Goal: Information Seeking & Learning: Learn about a topic

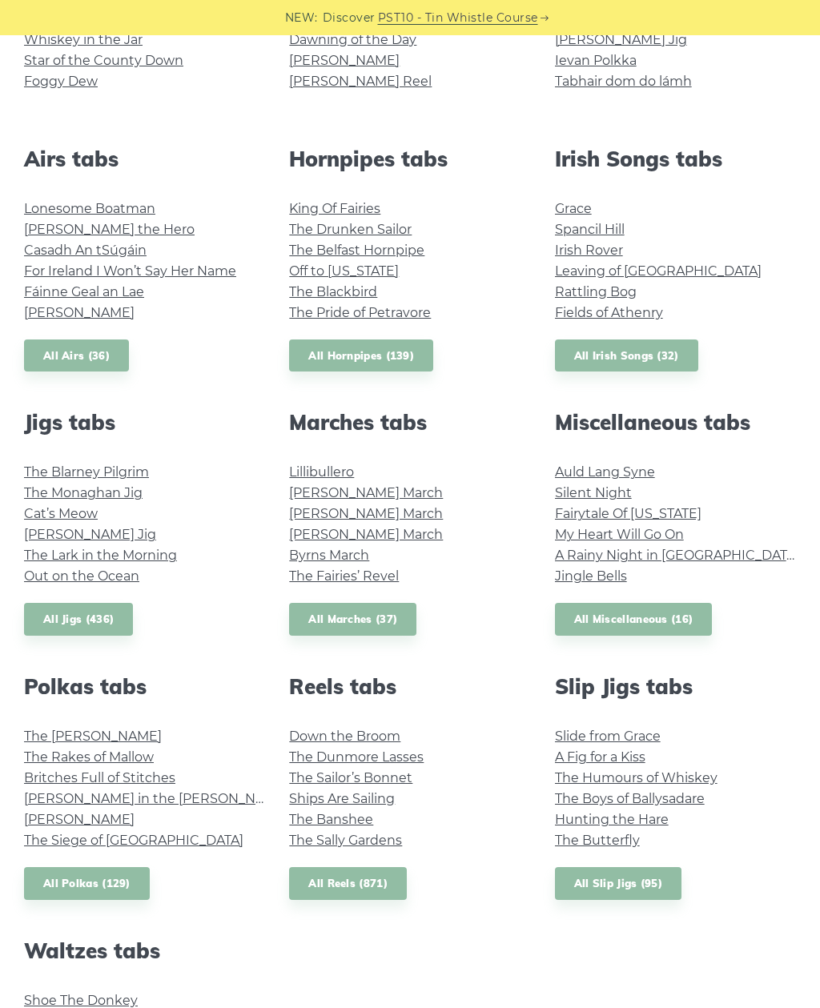
click at [115, 496] on link "The Monaghan Jig" at bounding box center [83, 492] width 119 height 15
click at [116, 476] on link "The Blarney Pilgrim" at bounding box center [86, 471] width 125 height 15
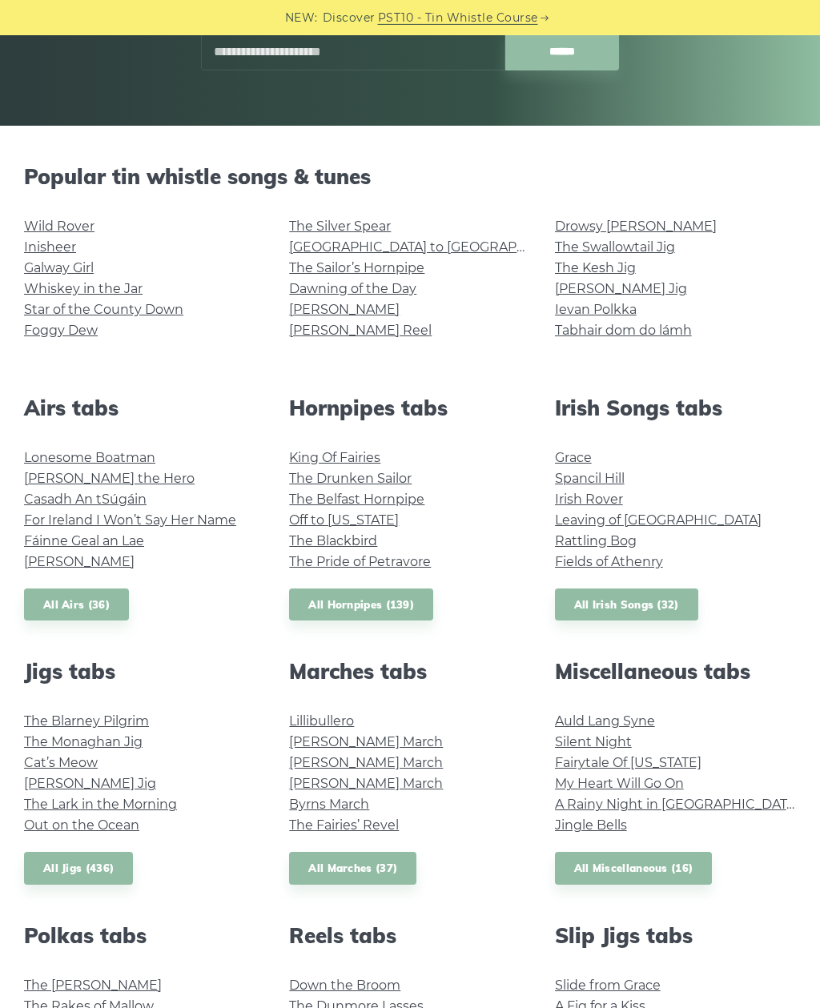
scroll to position [297, 0]
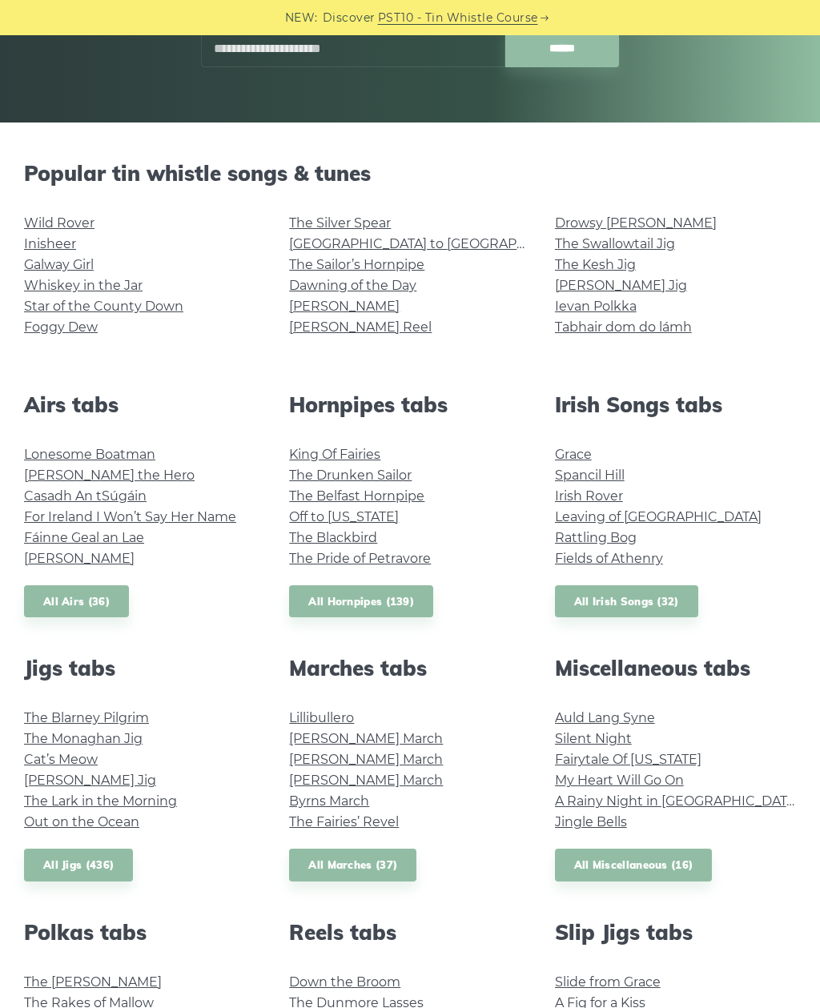
click at [316, 301] on link "[PERSON_NAME]" at bounding box center [344, 306] width 111 height 15
click at [629, 223] on link "Drowsy [PERSON_NAME]" at bounding box center [636, 222] width 162 height 15
click at [610, 269] on link "The Kesh Jig" at bounding box center [595, 264] width 81 height 15
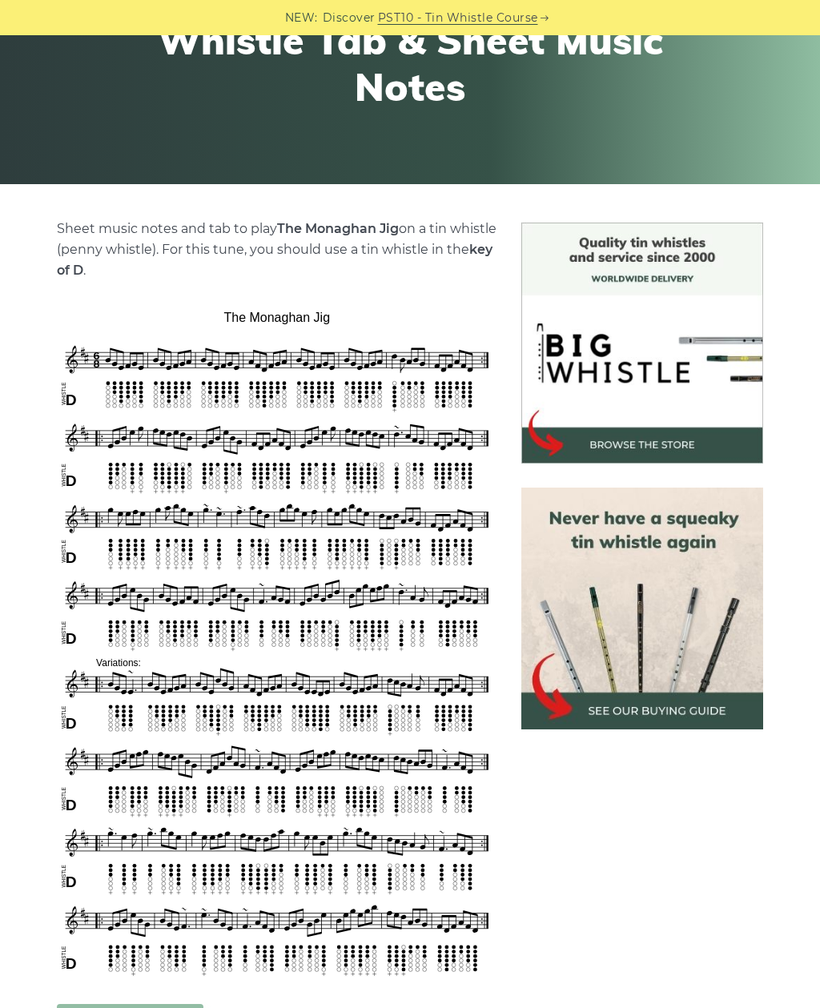
scroll to position [268, 0]
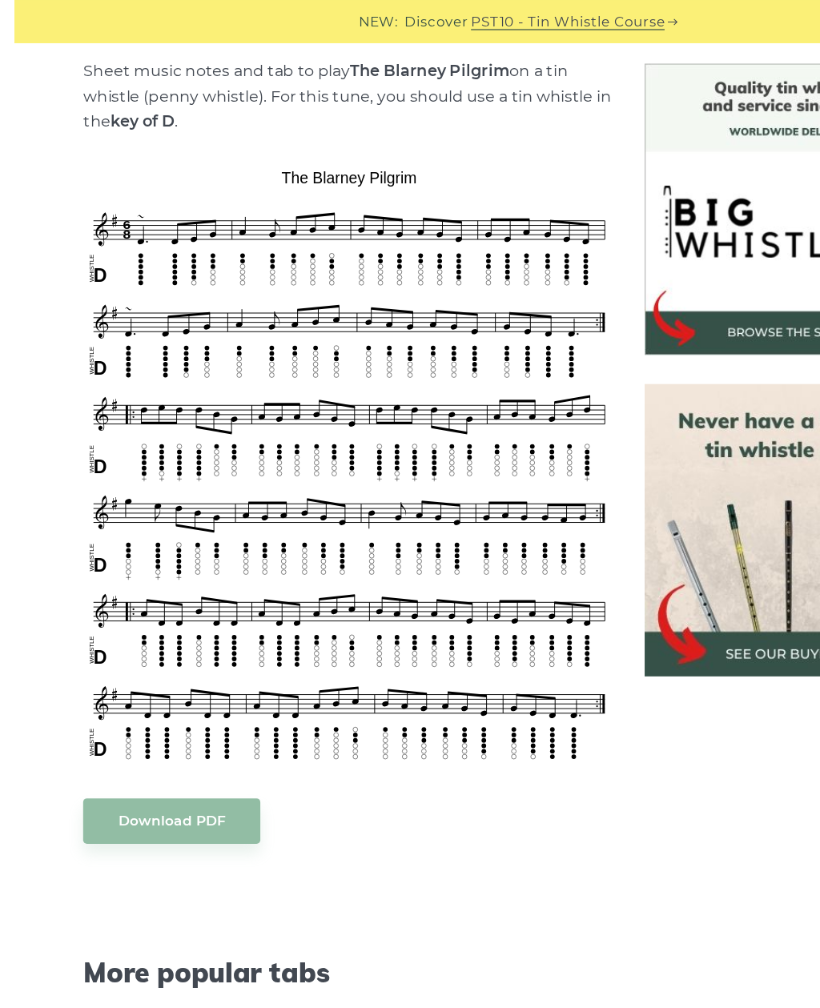
scroll to position [404, 0]
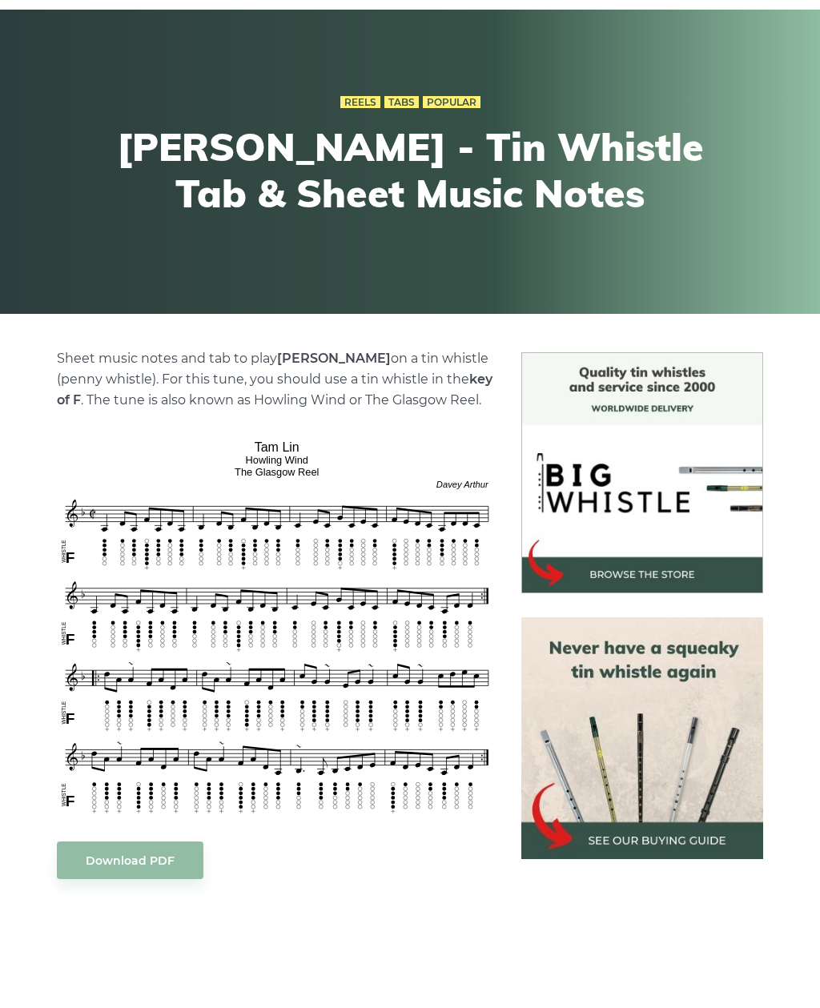
scroll to position [363, 0]
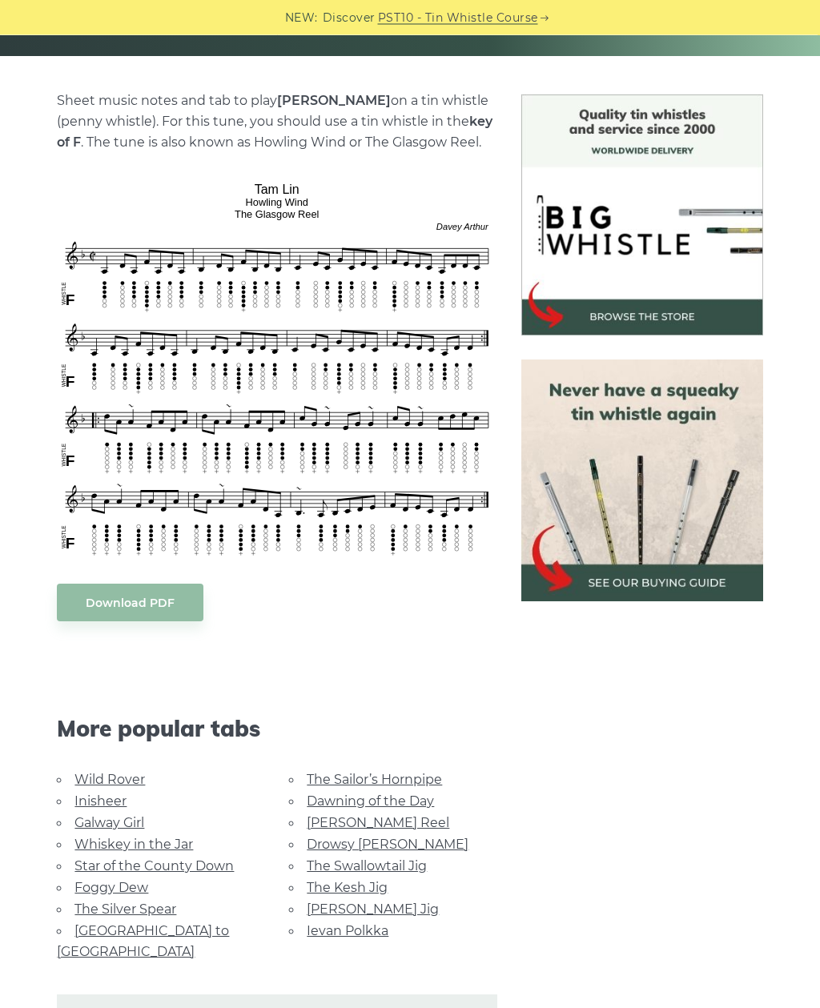
click at [406, 157] on div "Sheet music notes and tab to play Tam Lin on a tin whistle (penny whistle). For…" at bounding box center [277, 604] width 440 height 1027
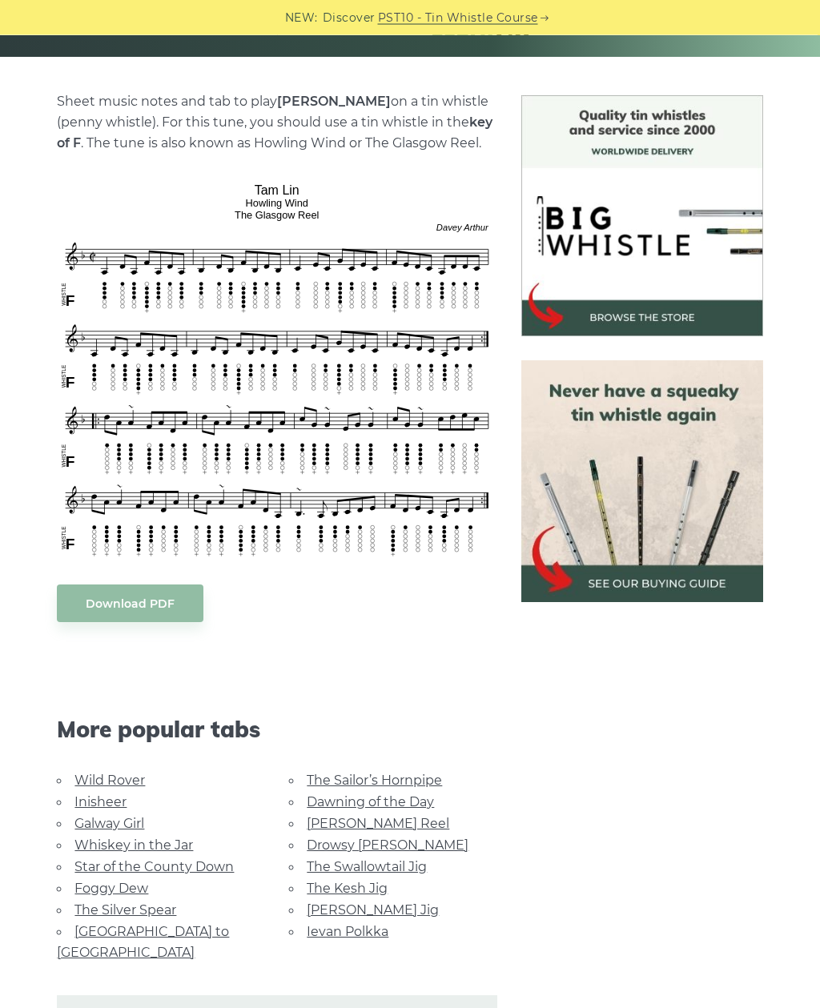
scroll to position [416, 0]
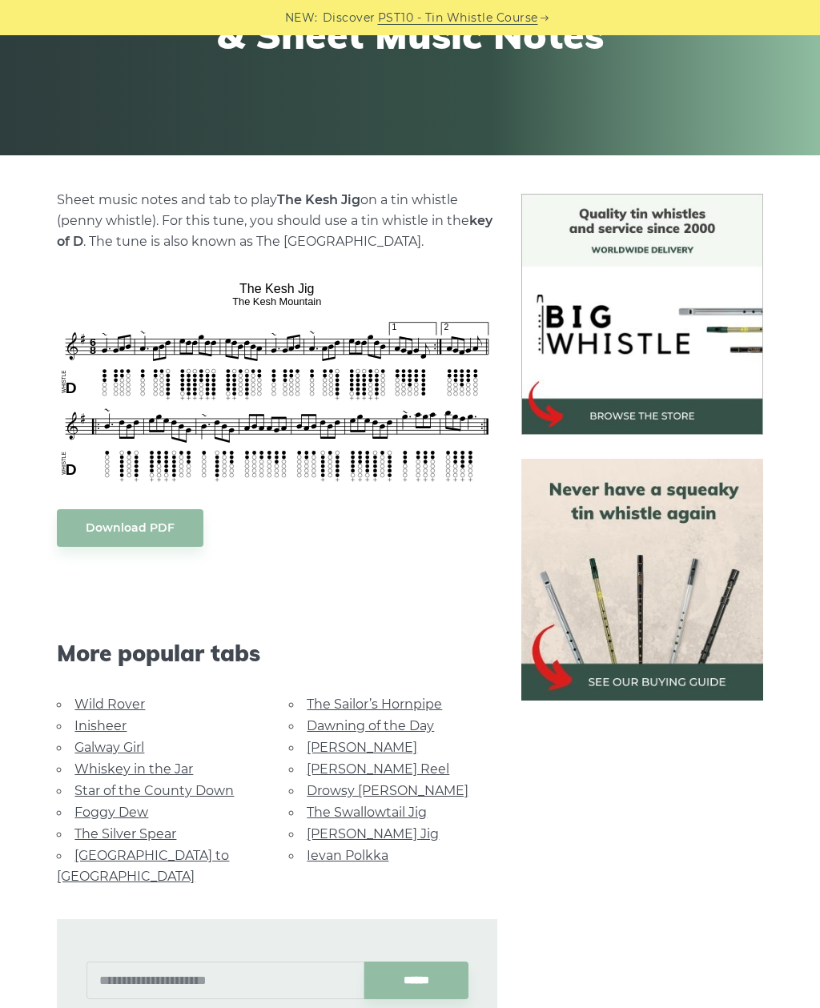
scroll to position [284, 0]
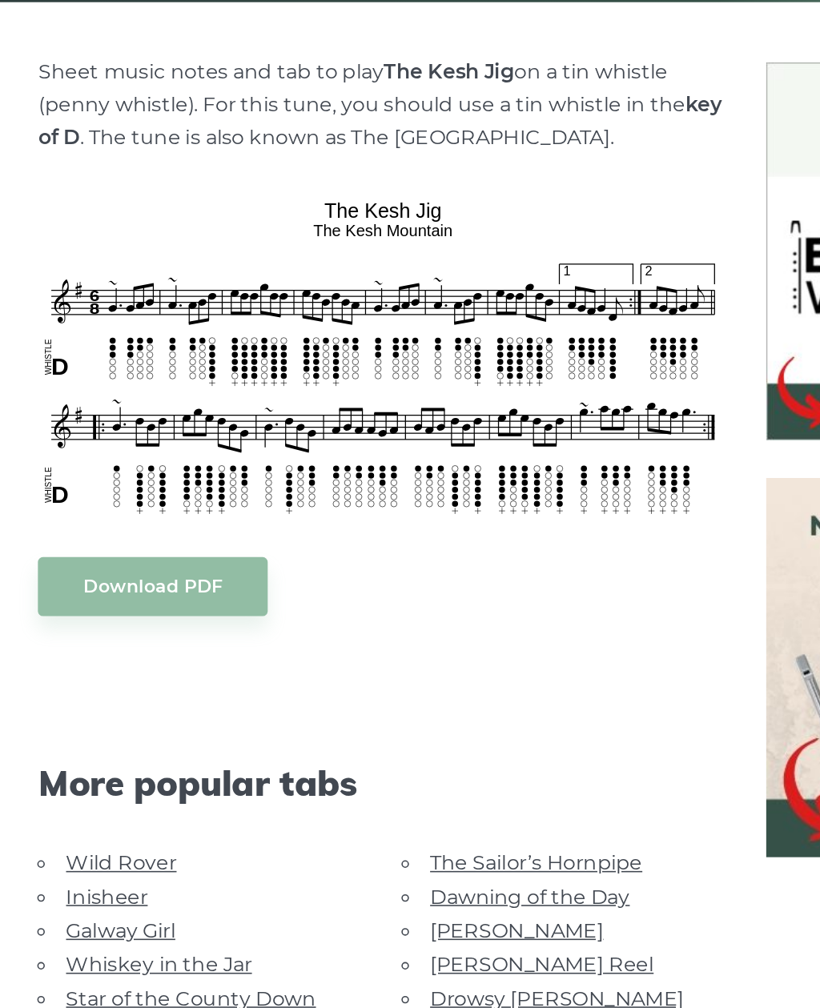
click at [78, 698] on link "Inisheer" at bounding box center [100, 705] width 52 height 15
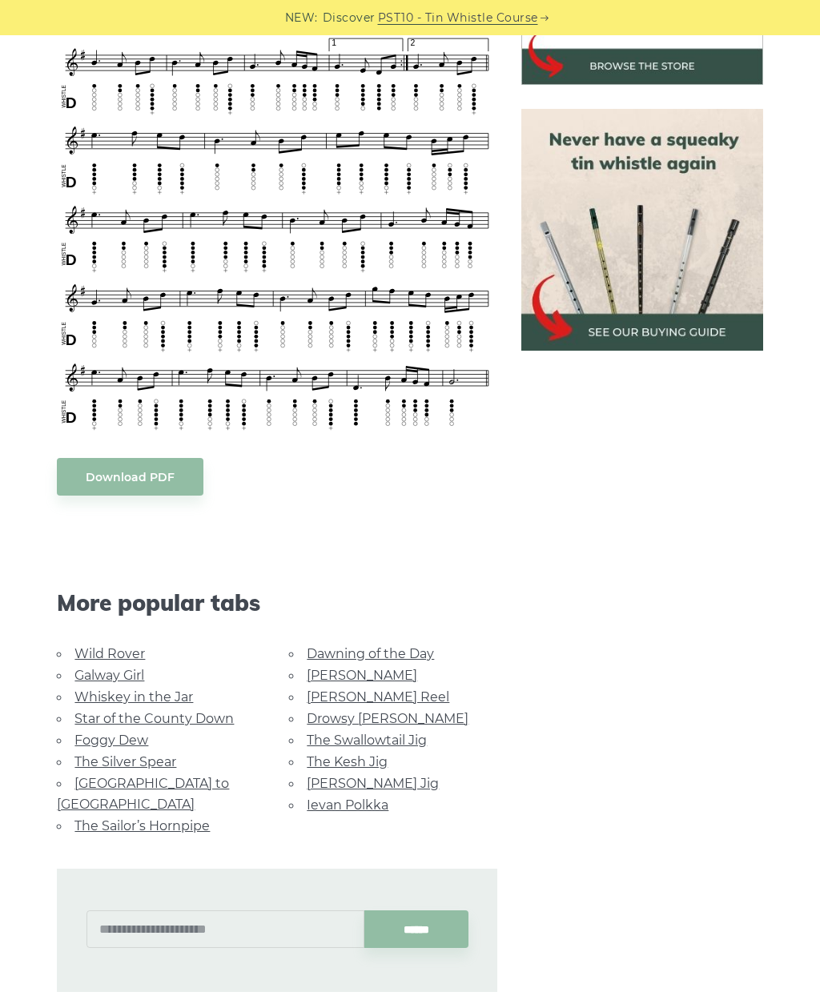
scroll to position [609, 0]
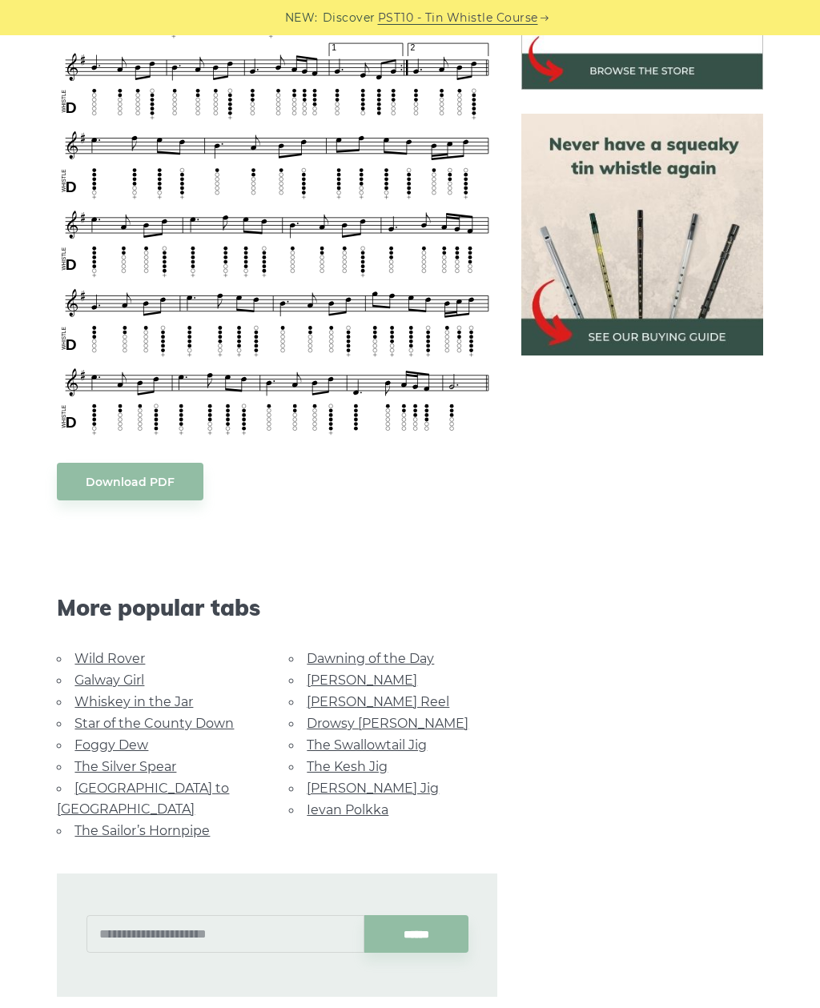
click at [374, 742] on link "The Swallowtail Jig" at bounding box center [367, 745] width 120 height 15
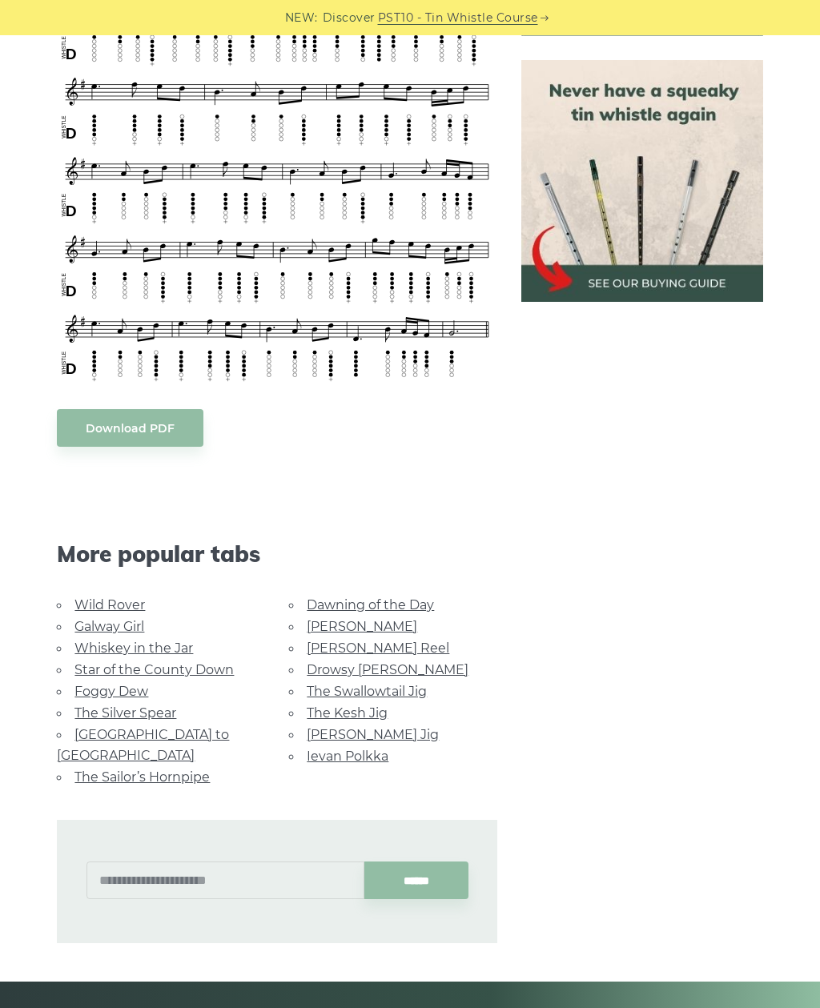
click at [364, 712] on link "The Kesh Jig" at bounding box center [347, 713] width 81 height 15
click at [388, 688] on link "The Swallowtail Jig" at bounding box center [367, 691] width 120 height 15
click at [367, 651] on link "[PERSON_NAME] Reel" at bounding box center [378, 648] width 143 height 15
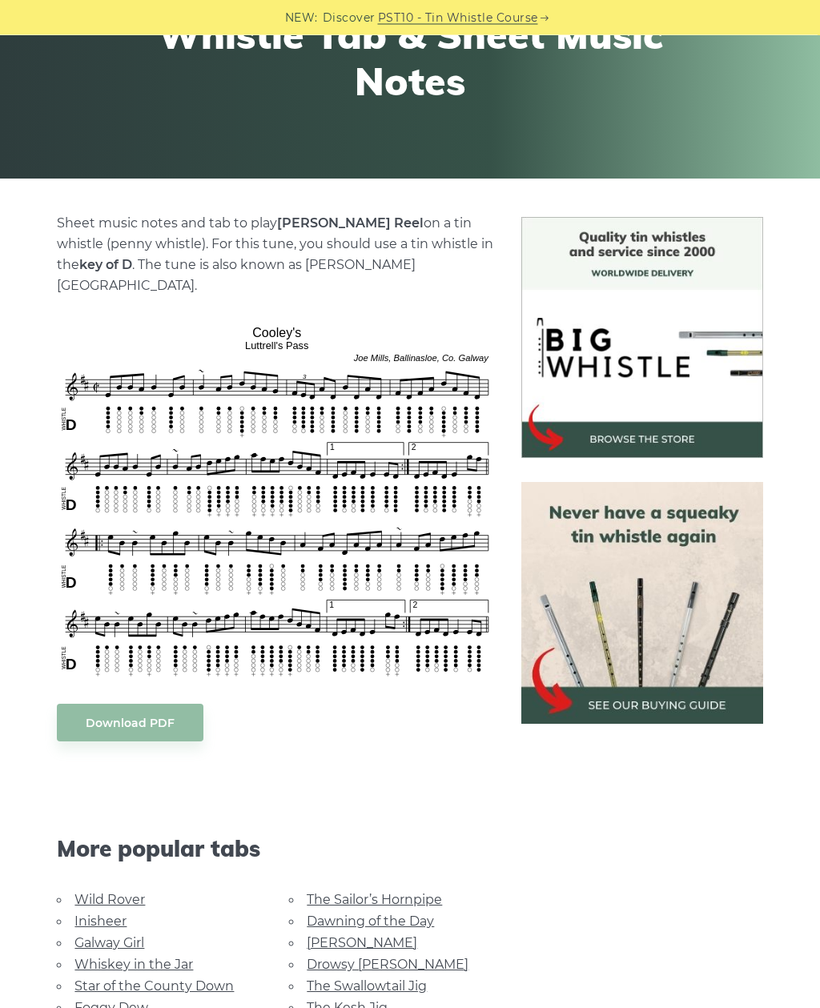
scroll to position [241, 0]
click at [168, 957] on link "Whiskey in the Jar" at bounding box center [133, 964] width 119 height 15
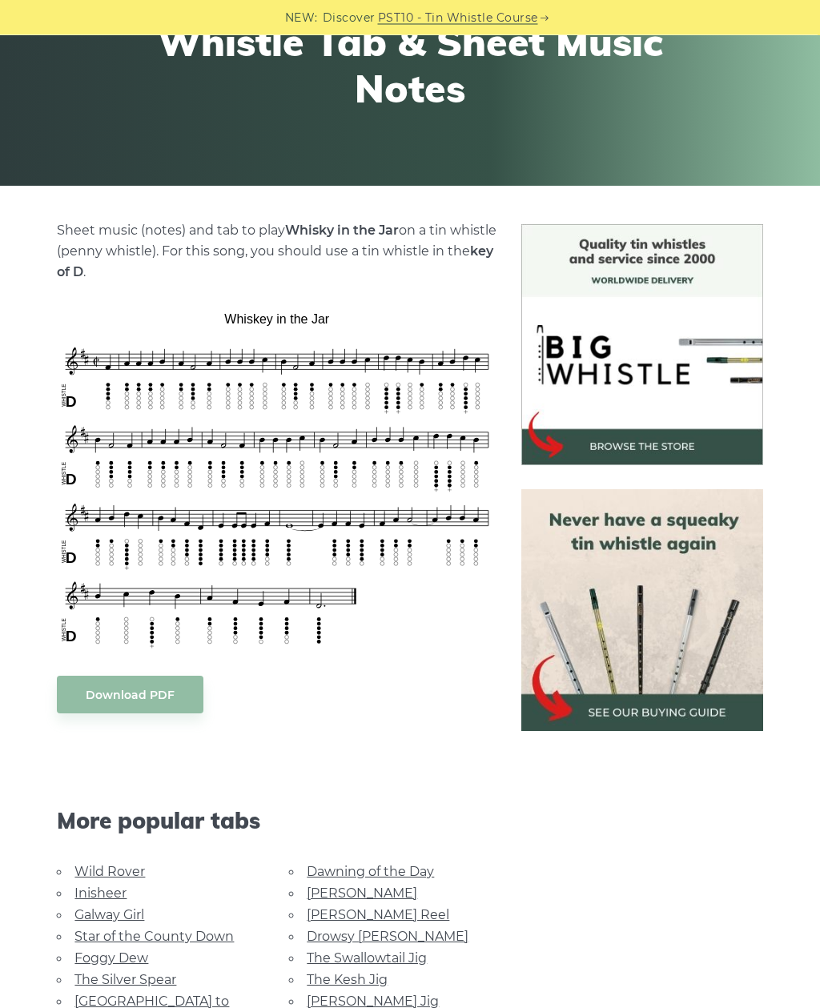
scroll to position [298, 0]
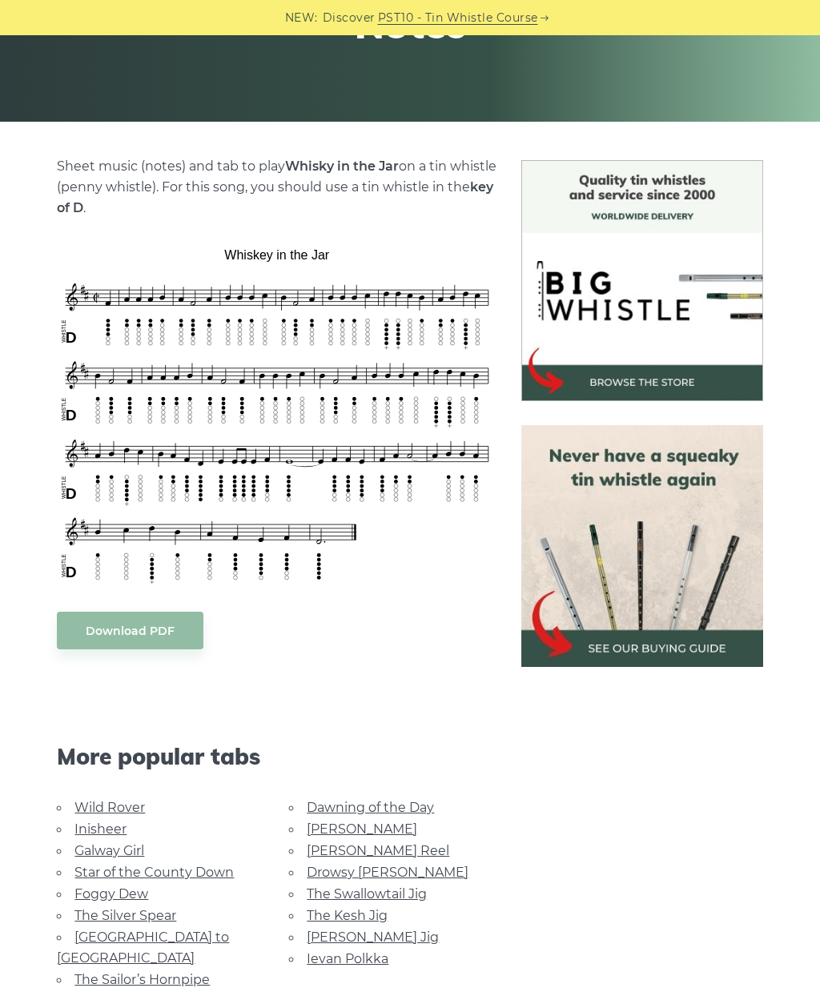
click at [127, 888] on link "Foggy Dew" at bounding box center [111, 894] width 74 height 15
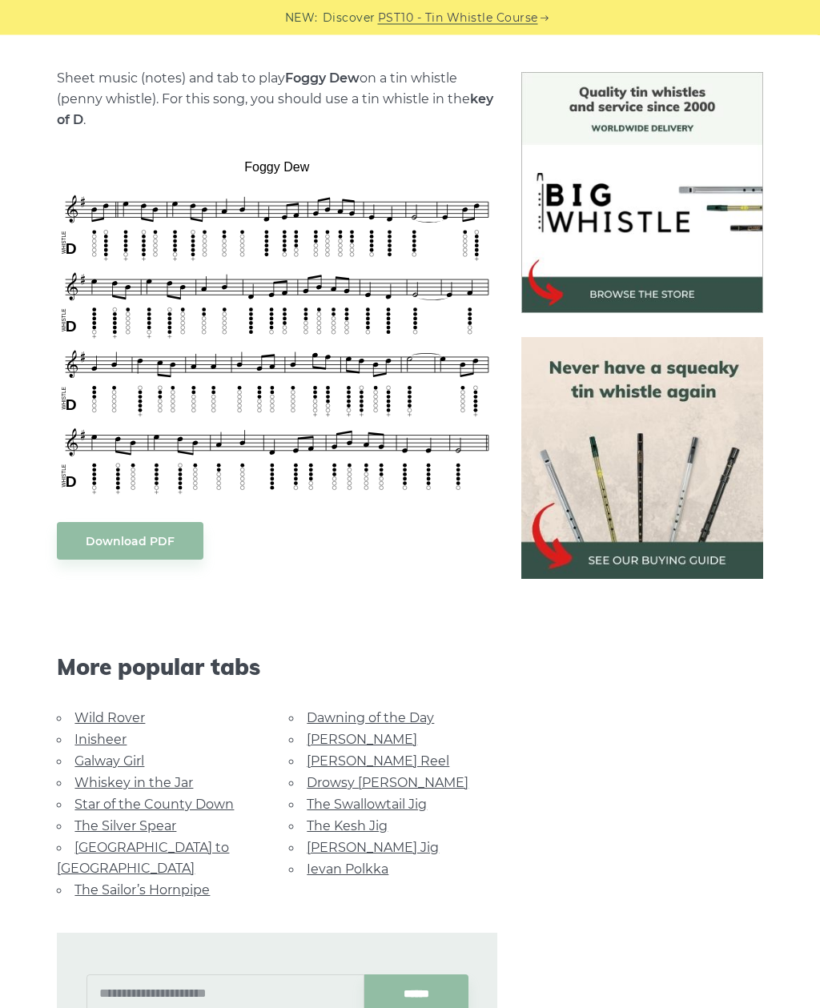
scroll to position [386, 0]
click at [197, 806] on link "Star of the County Down" at bounding box center [153, 804] width 159 height 15
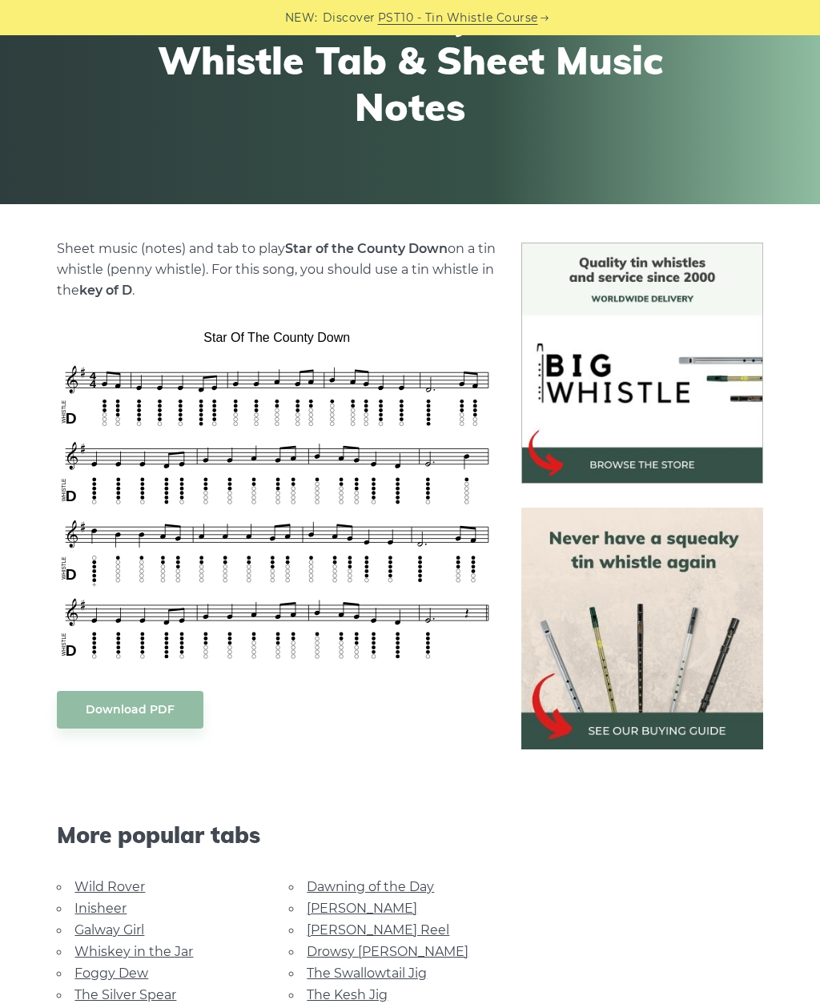
scroll to position [239, 0]
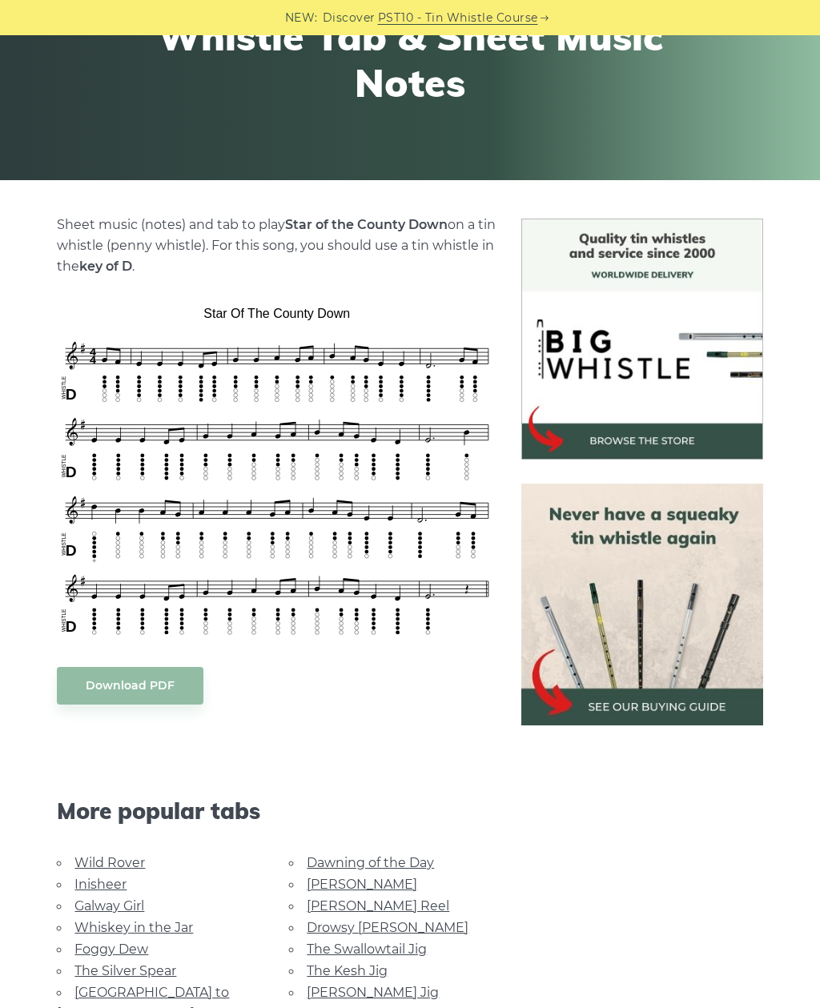
click at [141, 964] on link "The Silver Spear" at bounding box center [125, 970] width 102 height 15
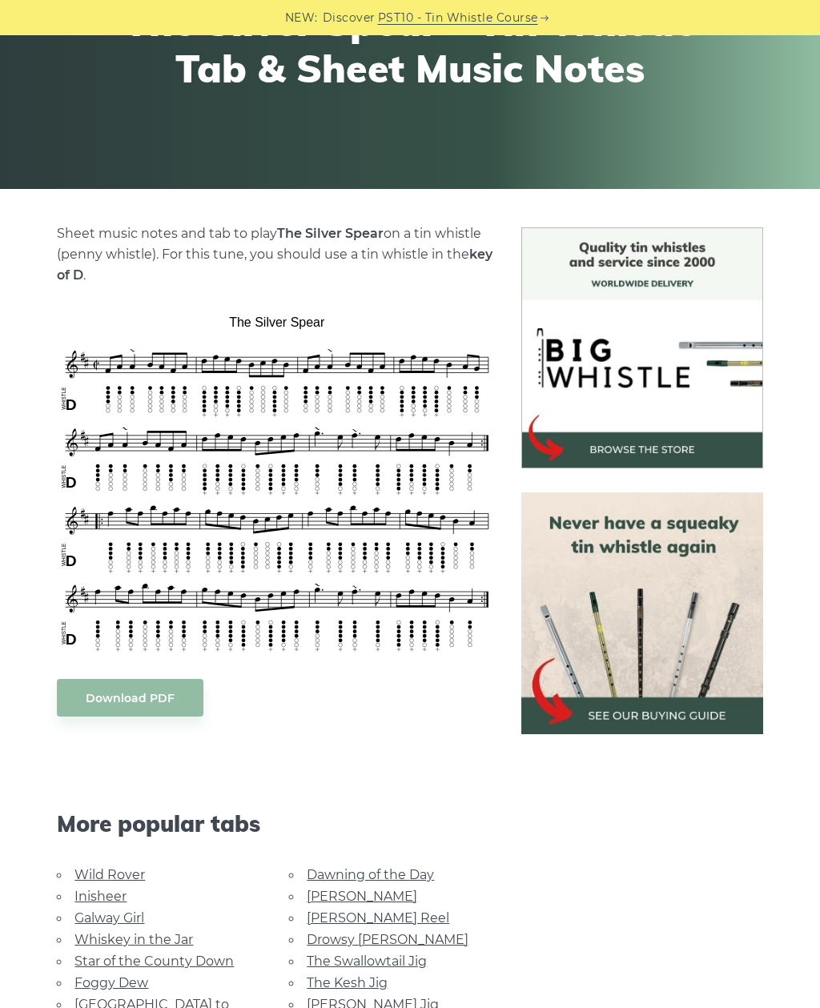
scroll to position [243, 0]
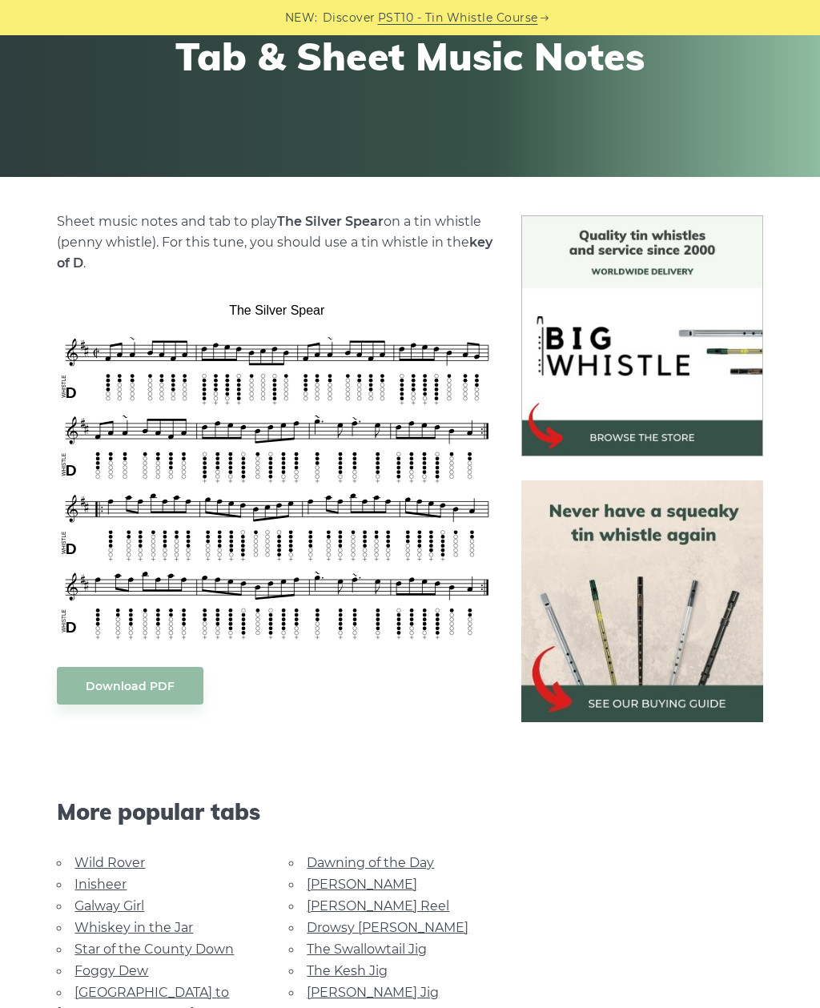
click at [323, 1007] on link "Ievan Polkka" at bounding box center [348, 1014] width 82 height 15
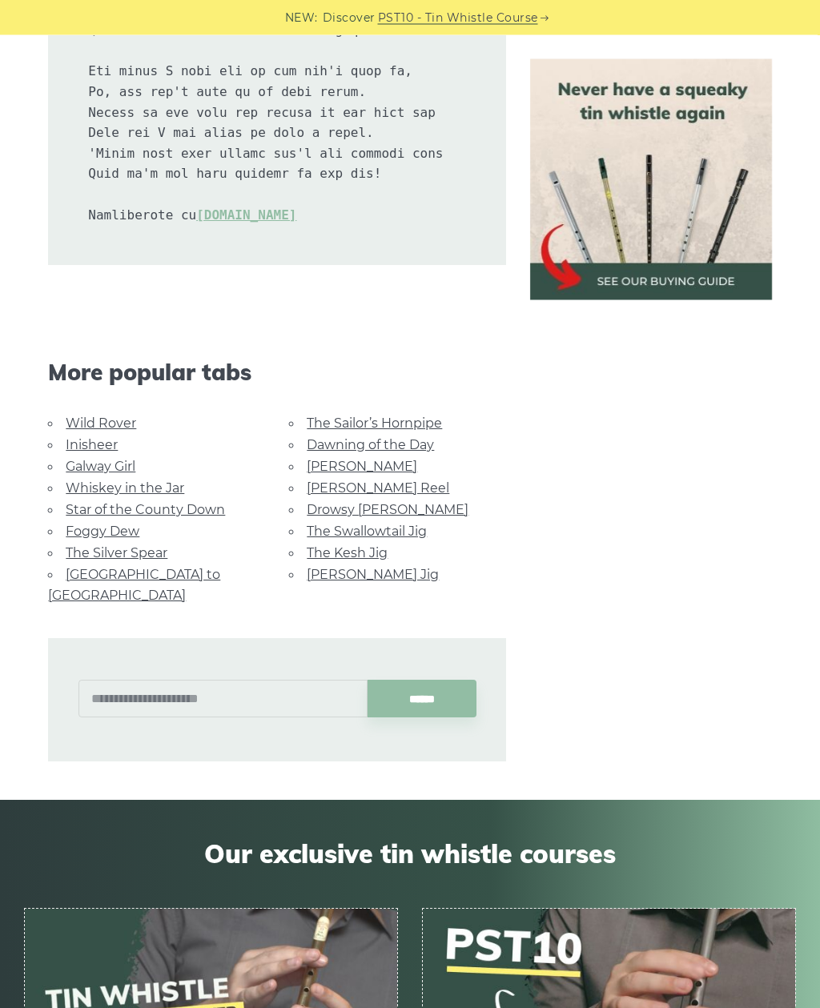
scroll to position [3587, 0]
click at [365, 480] on link "[PERSON_NAME] Reel" at bounding box center [378, 487] width 143 height 15
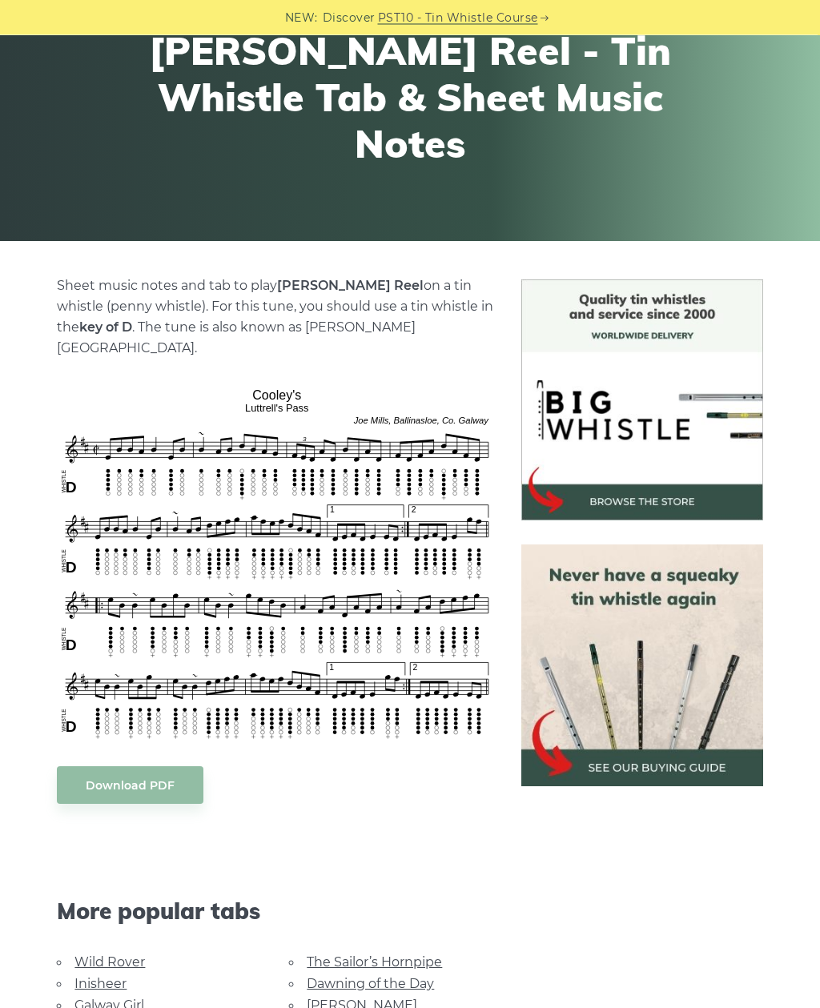
scroll to position [179, 0]
click at [356, 1007] on link "Drowsy [PERSON_NAME]" at bounding box center [388, 1026] width 162 height 15
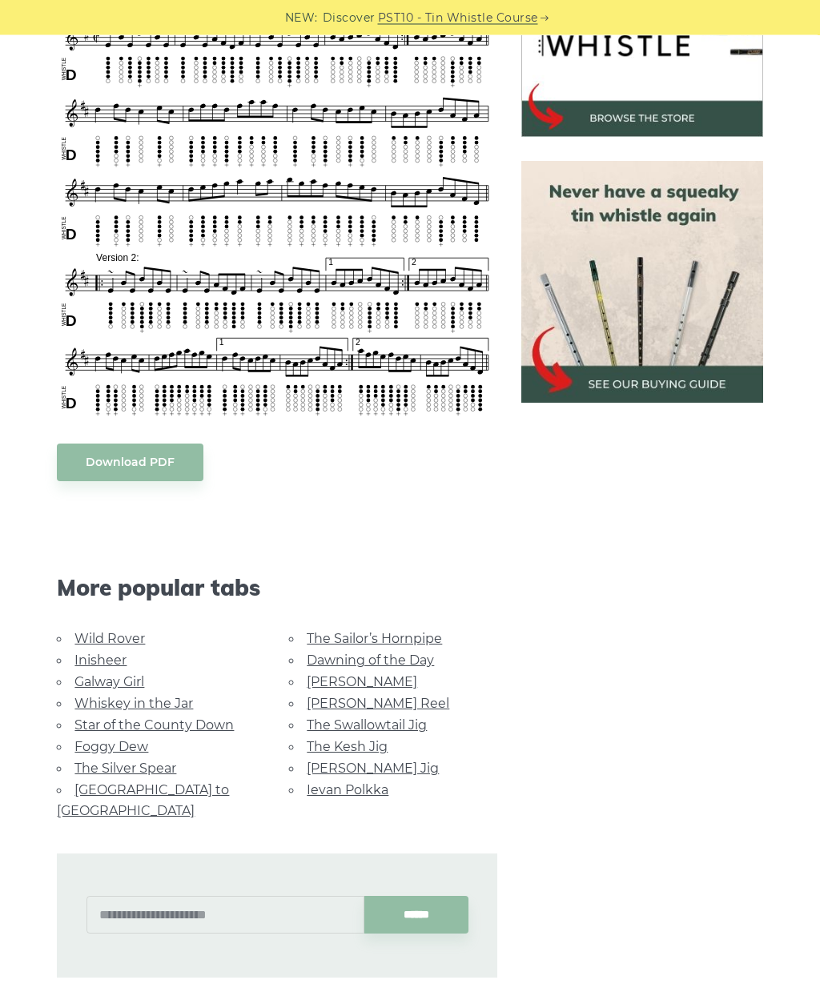
scroll to position [562, 0]
click at [346, 763] on link "[PERSON_NAME] Jig" at bounding box center [373, 768] width 132 height 15
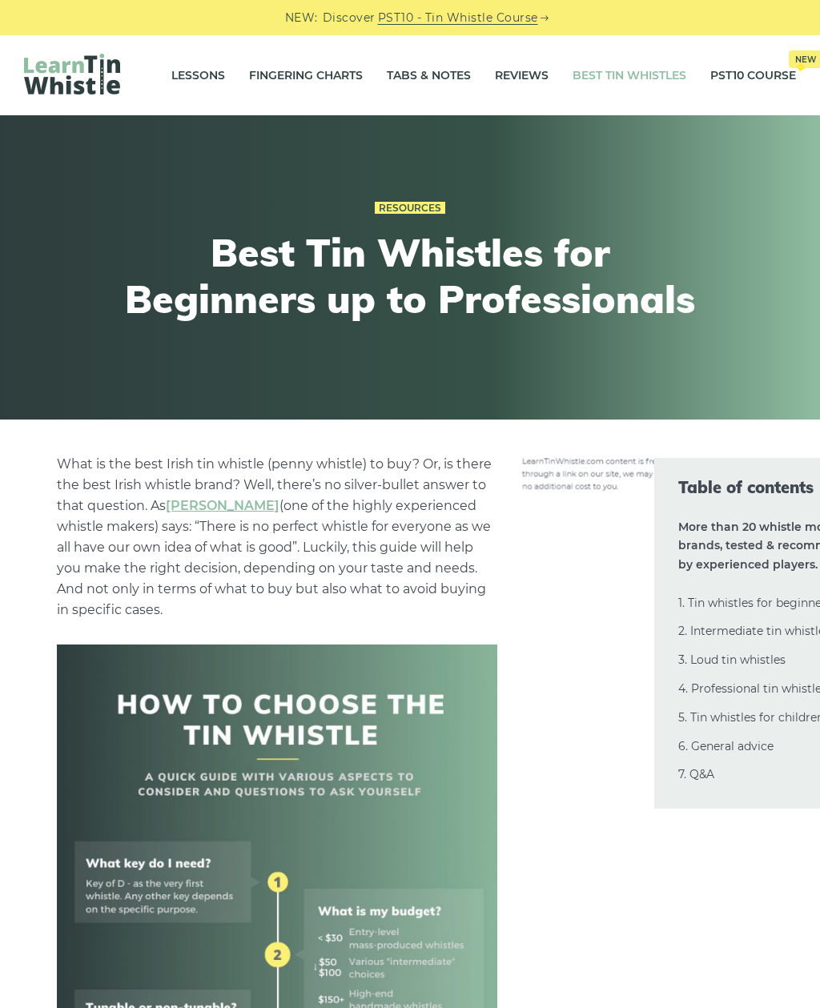
scroll to position [15365, 0]
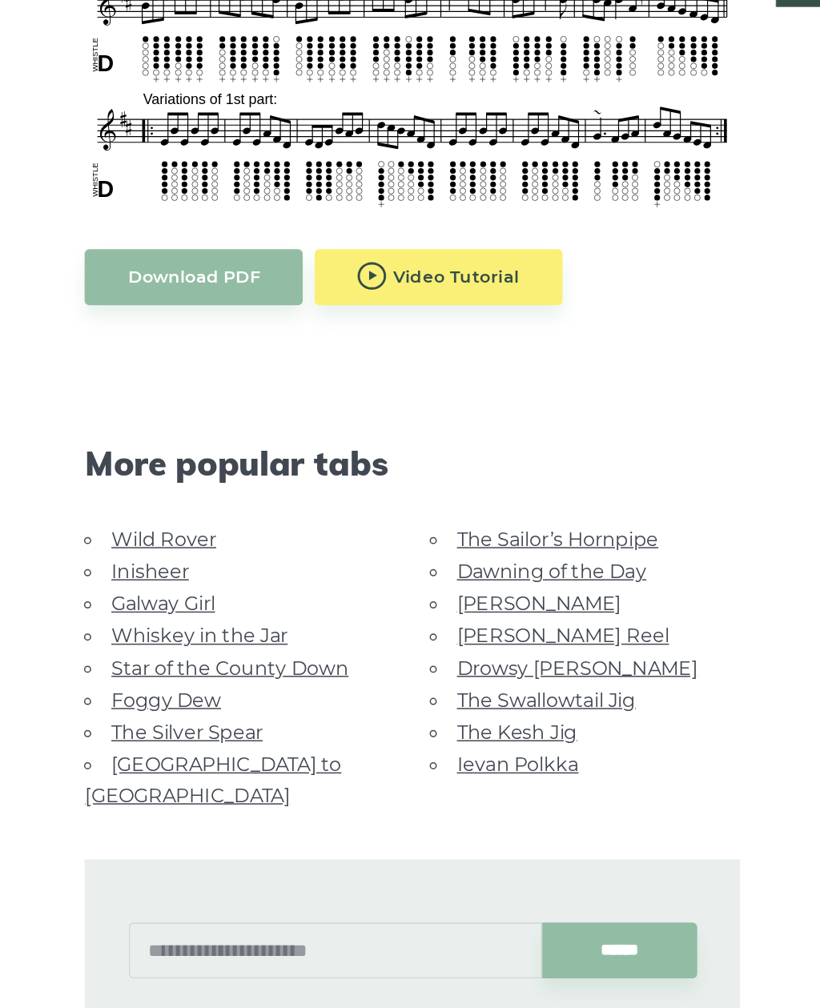
scroll to position [486, 0]
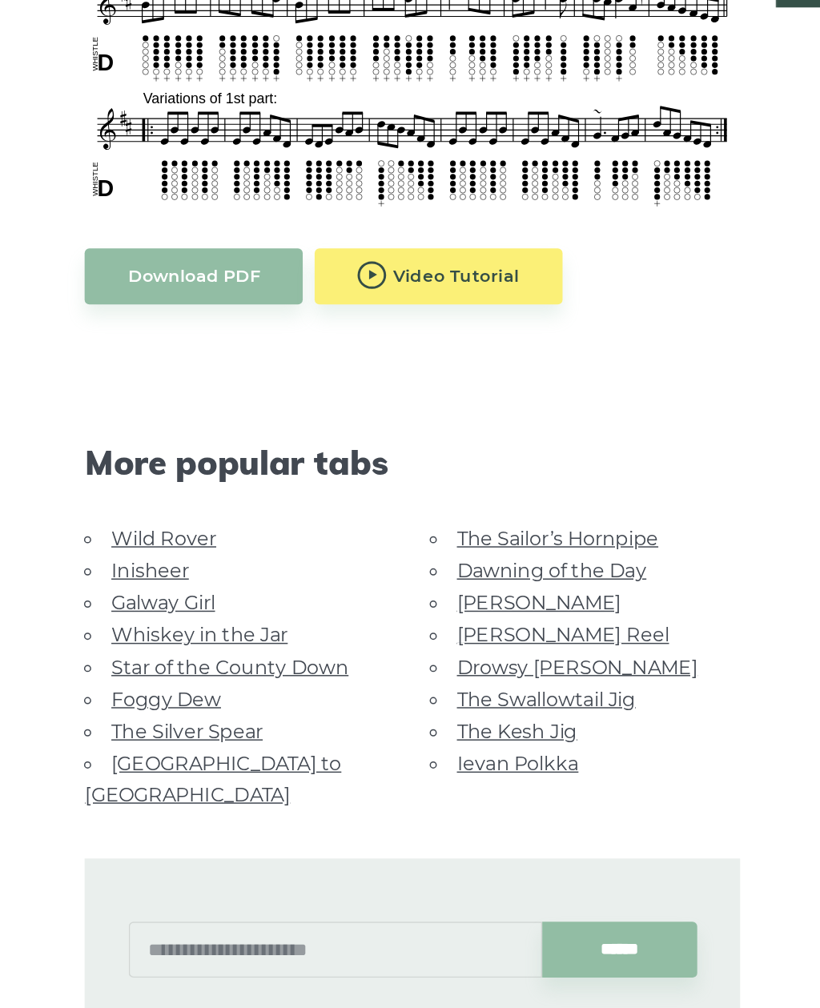
click at [387, 649] on link "The Sailor’s Hornpipe" at bounding box center [374, 656] width 135 height 15
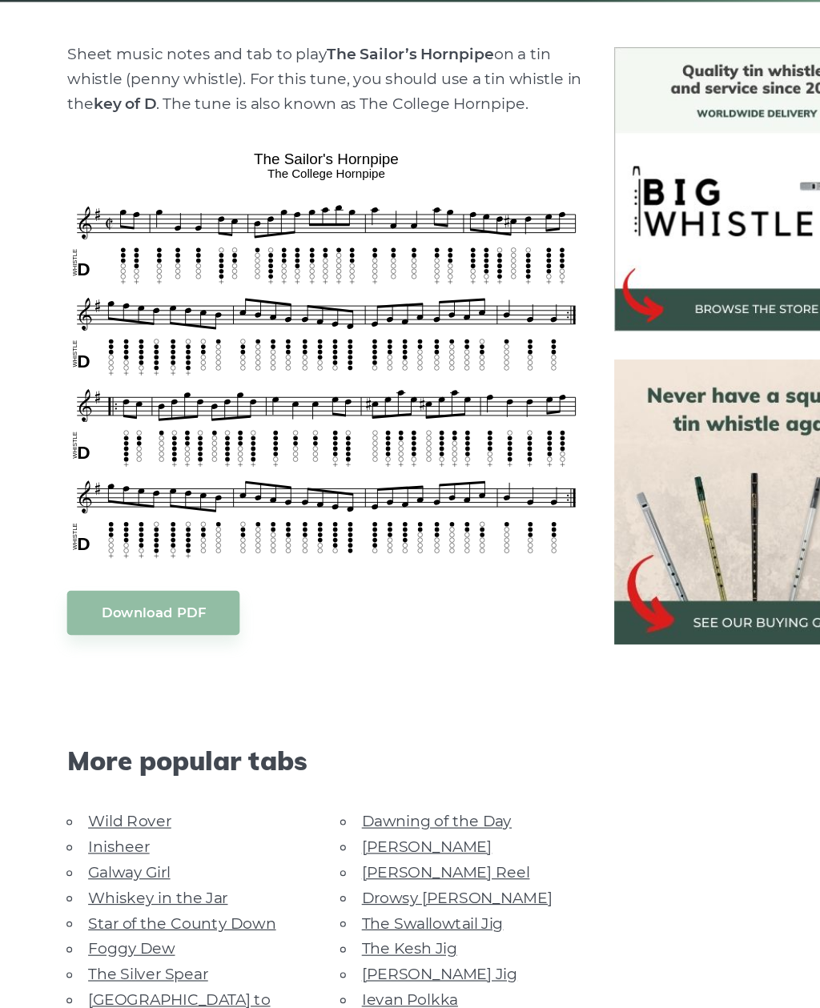
scroll to position [537, 0]
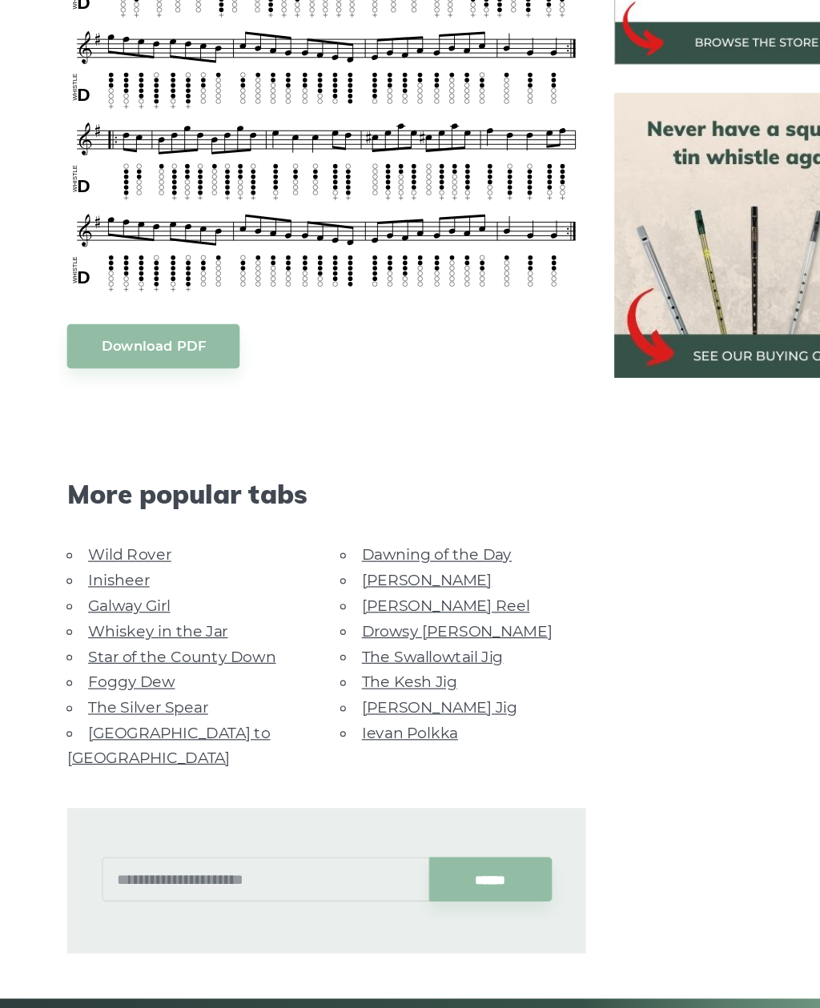
click at [391, 657] on link "The Swallowtail Jig" at bounding box center [367, 664] width 120 height 15
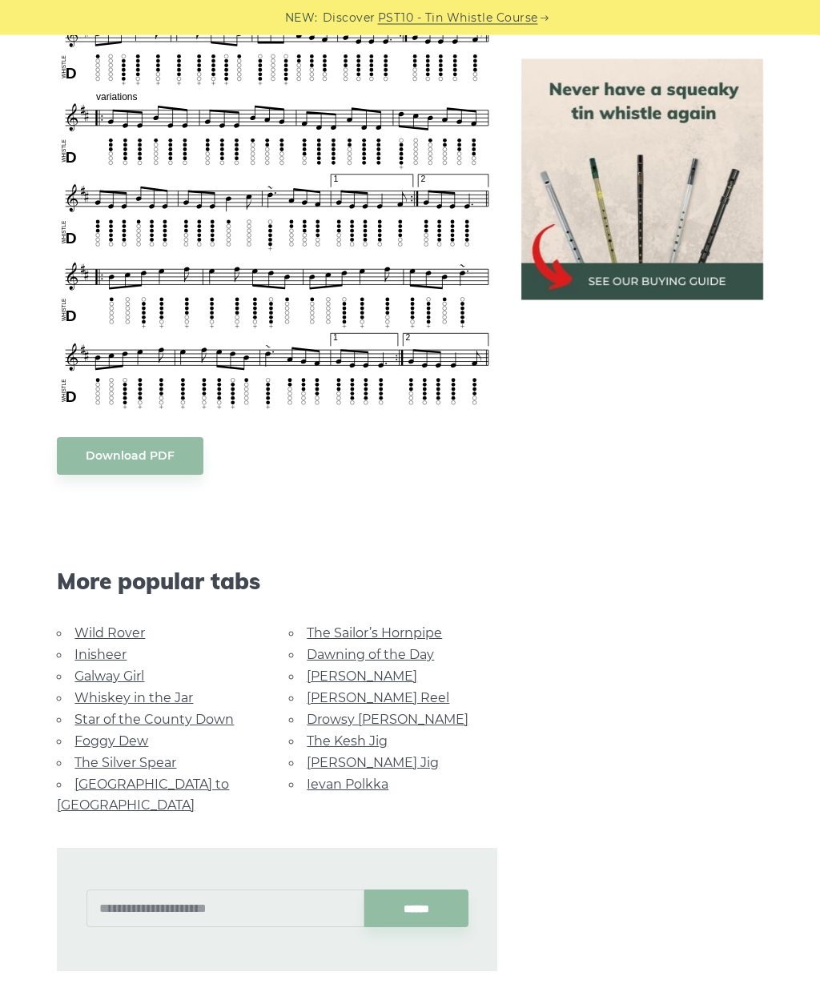
scroll to position [810, 0]
click at [376, 739] on link "The Kesh Jig" at bounding box center [347, 741] width 81 height 15
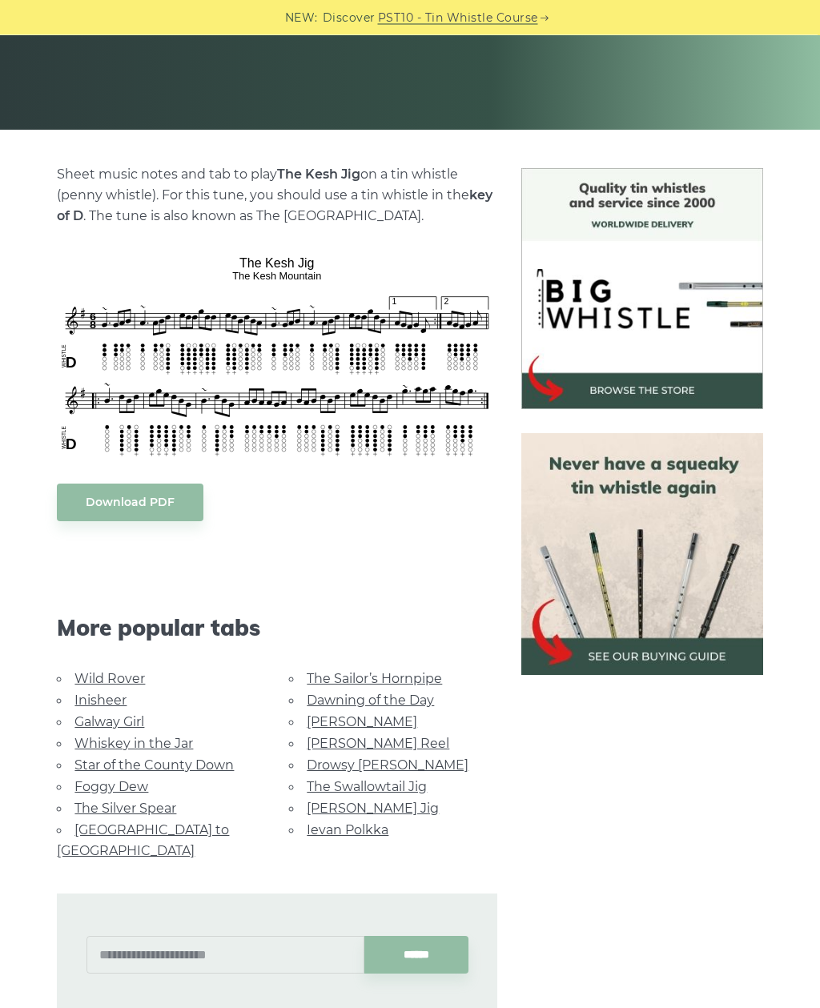
scroll to position [290, 0]
click at [148, 761] on link "Star of the County Down" at bounding box center [153, 765] width 159 height 15
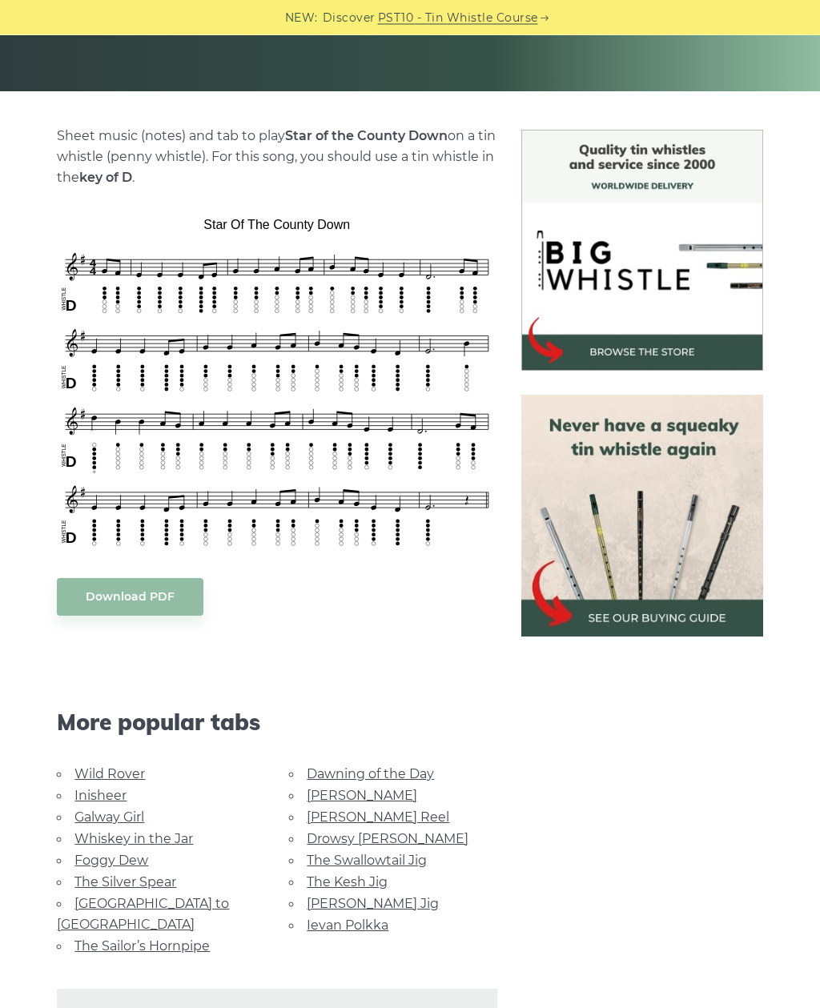
scroll to position [328, 0]
click at [129, 860] on link "Foggy Dew" at bounding box center [111, 860] width 74 height 15
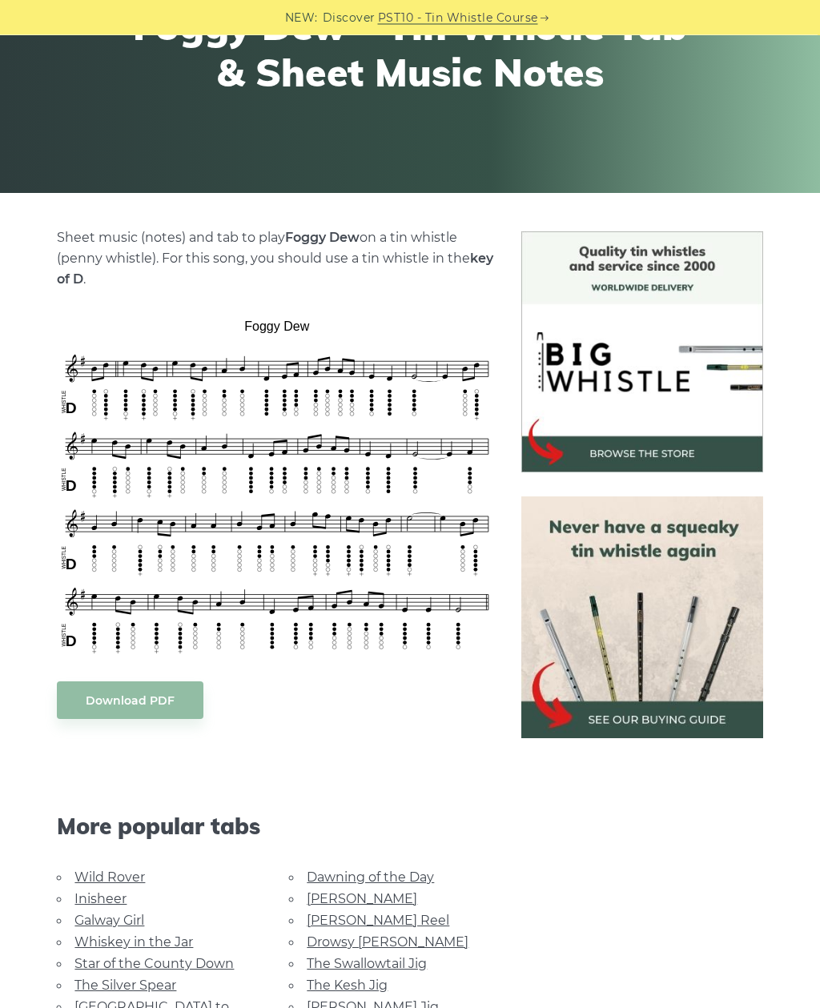
scroll to position [279, 0]
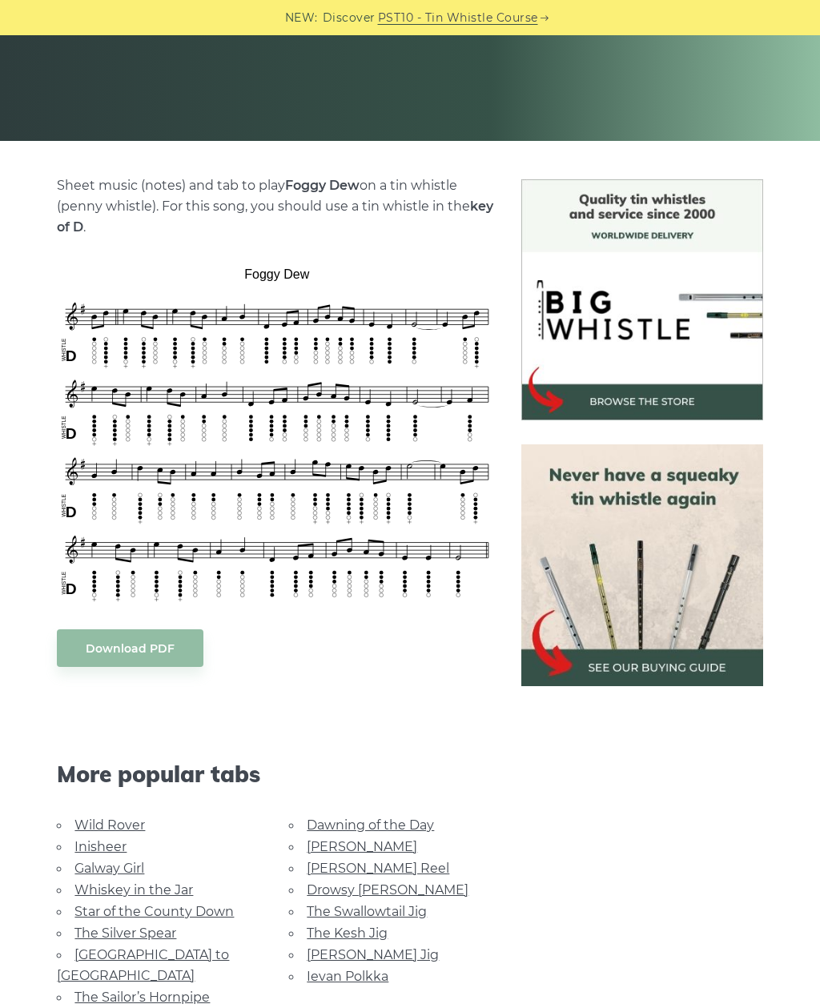
click at [136, 935] on link "The Silver Spear" at bounding box center [125, 933] width 102 height 15
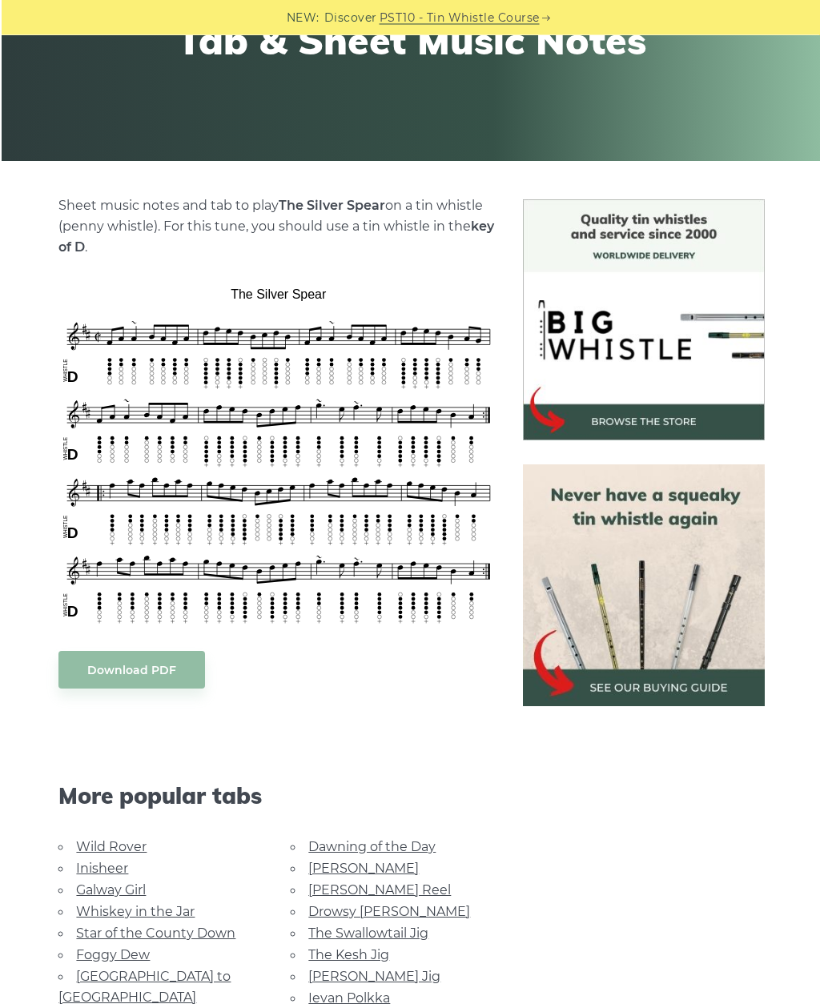
scroll to position [289, 0]
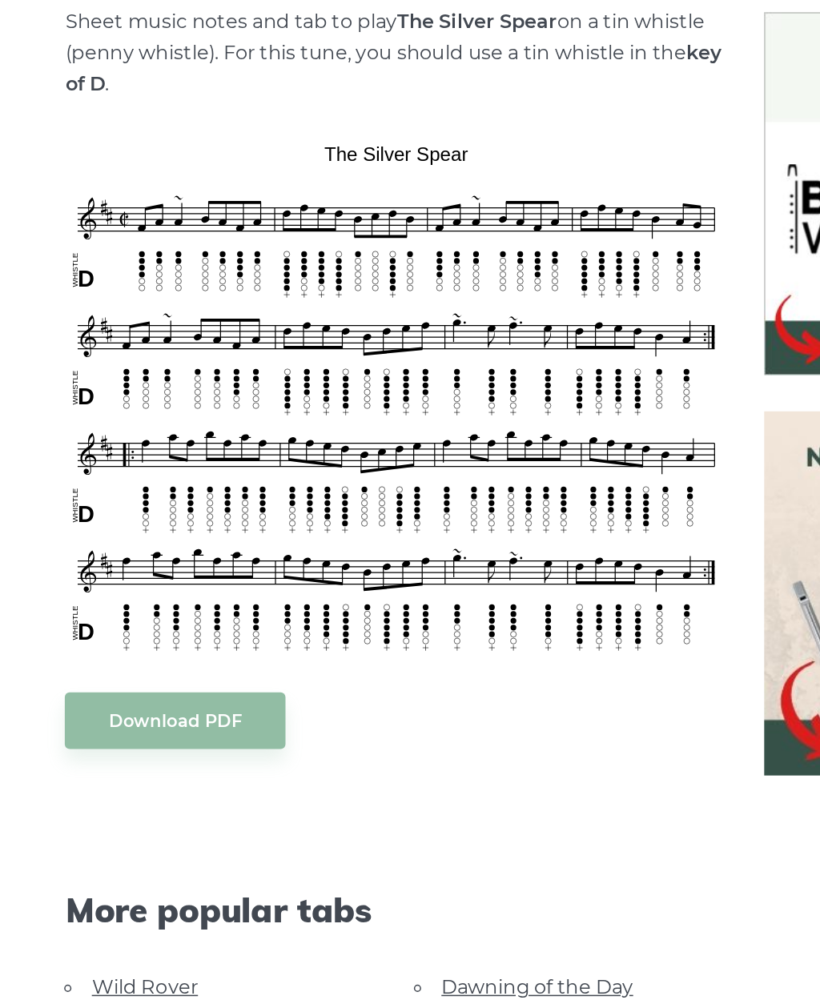
click at [139, 481] on body "NEW: Discover PST10 - Tin Whistle Course Lessons Fingering Charts Tabs & Notes …" at bounding box center [410, 883] width 820 height 2345
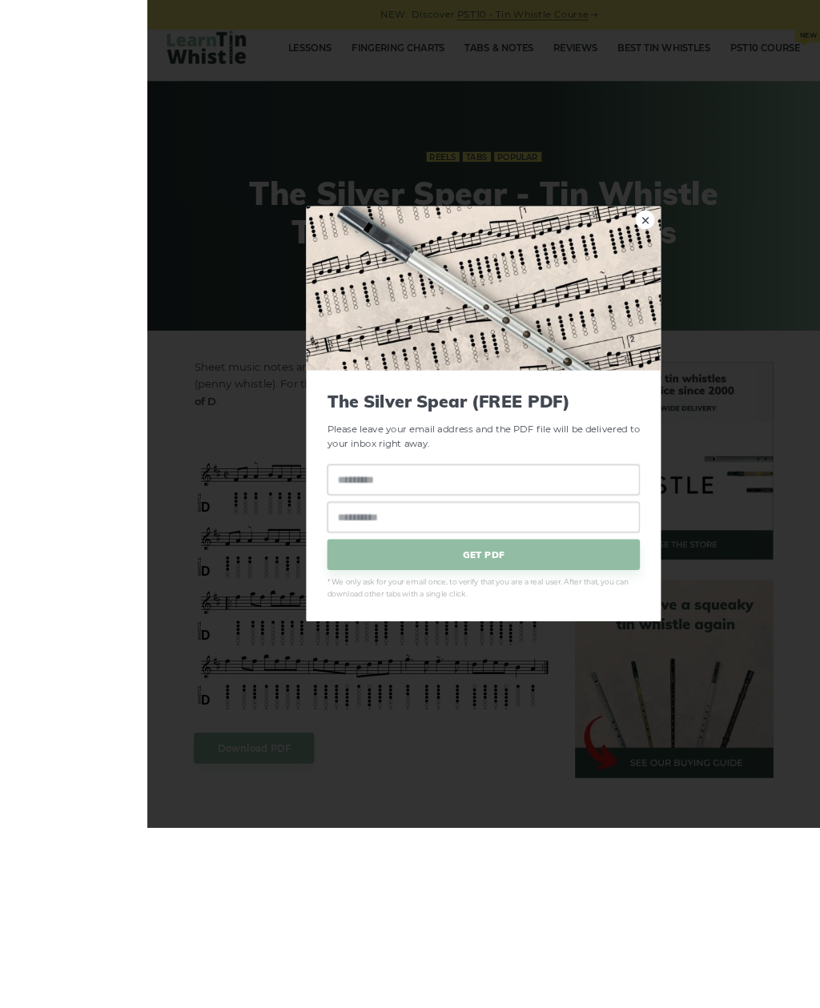
scroll to position [231, 0]
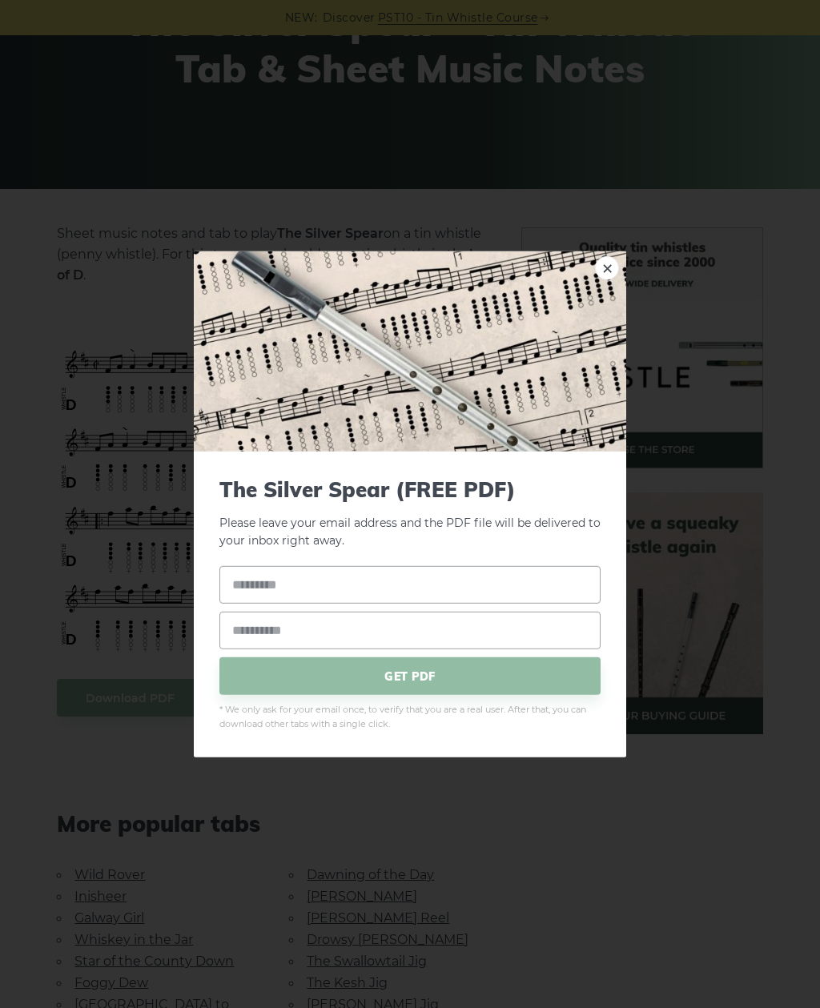
click at [596, 311] on img at bounding box center [410, 351] width 432 height 200
click at [609, 279] on link "×" at bounding box center [607, 267] width 24 height 24
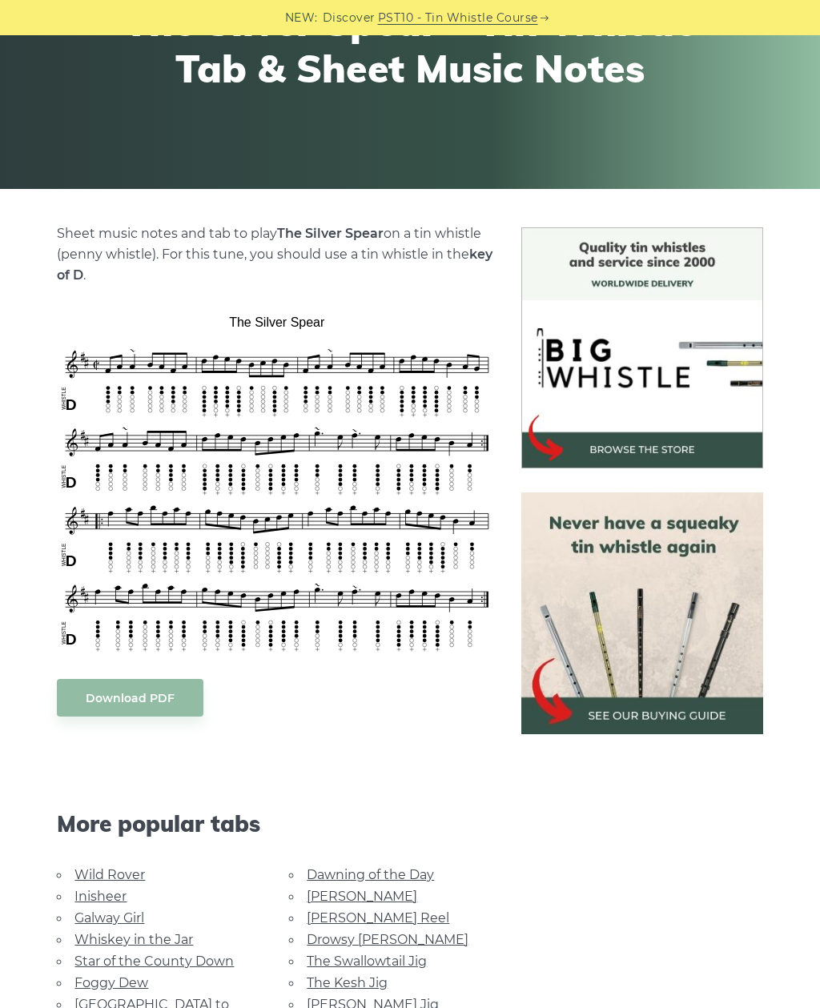
scroll to position [274, 0]
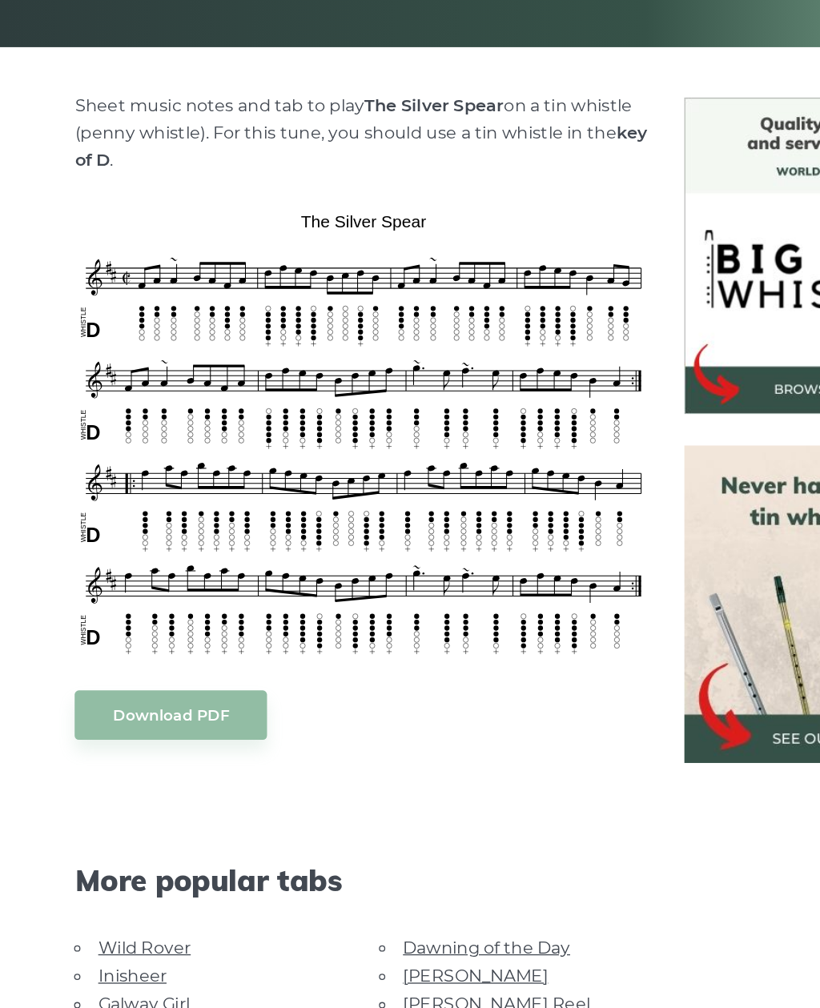
click at [164, 541] on body "NEW: Discover PST10 - Tin Whistle Course Lessons Fingering Charts Tabs & Notes …" at bounding box center [410, 898] width 820 height 2345
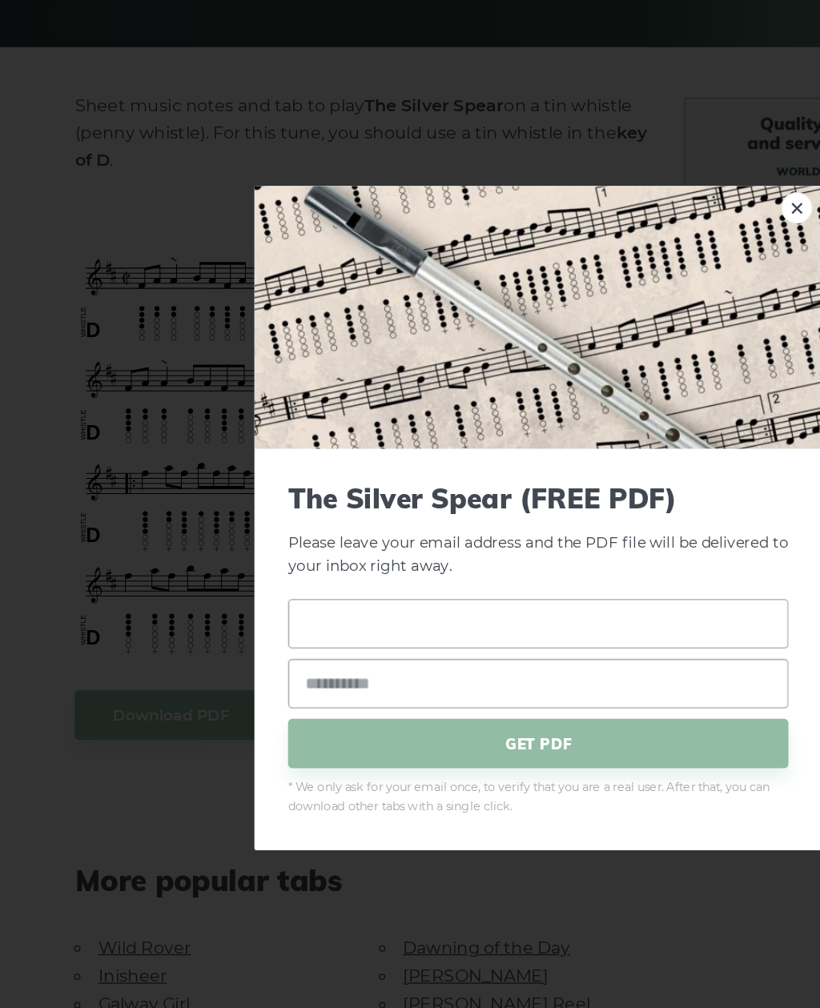
click at [345, 566] on input "text" at bounding box center [409, 585] width 381 height 38
type input "*******"
click at [340, 612] on input "email" at bounding box center [409, 631] width 381 height 38
type input "**********"
click at [362, 657] on span "GET PDF" at bounding box center [409, 676] width 381 height 38
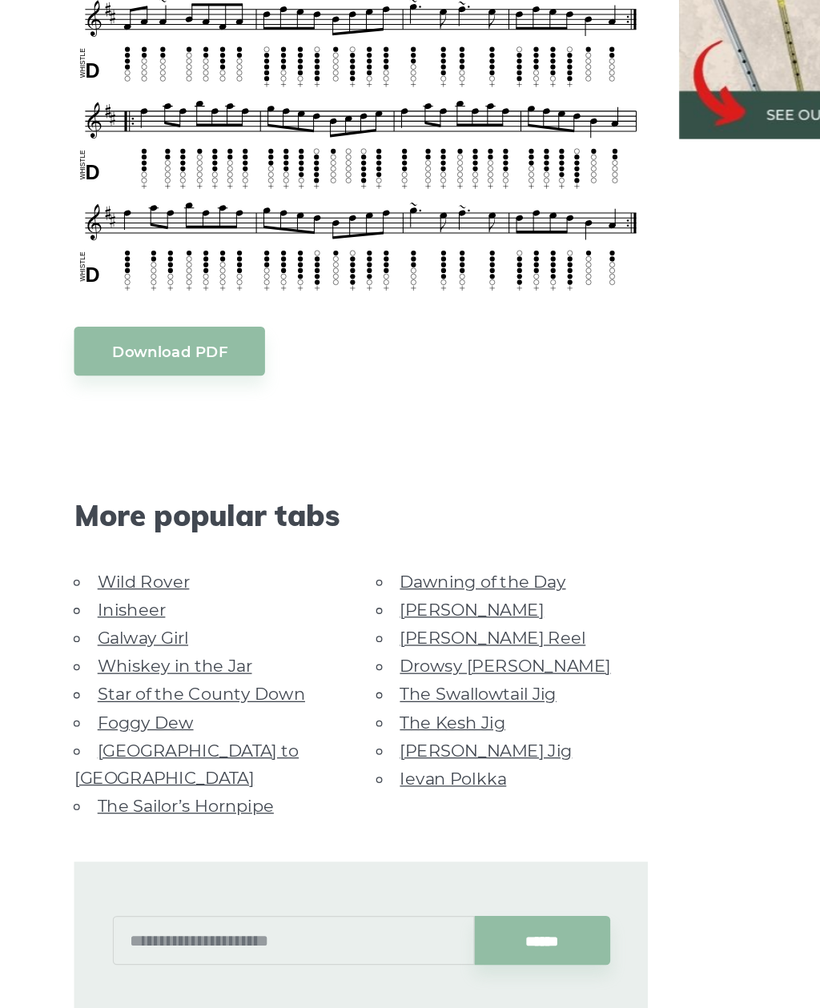
scroll to position [481, 0]
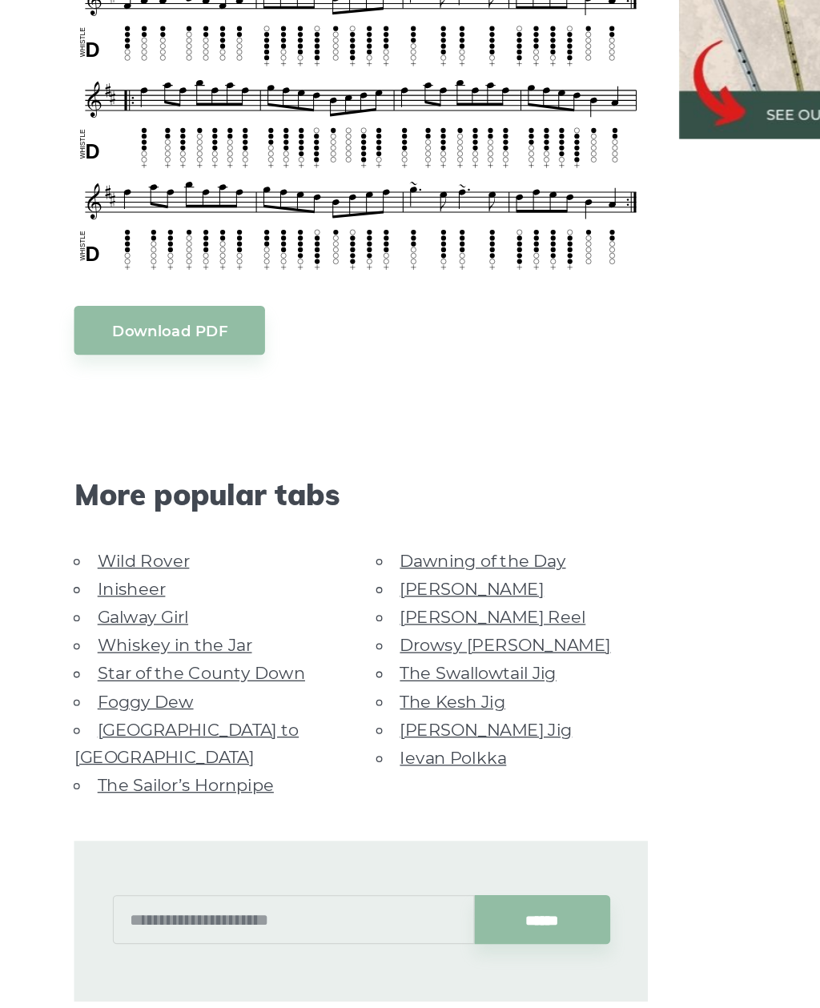
click at [139, 789] on link "The Sailor’s Hornpipe" at bounding box center [141, 796] width 135 height 15
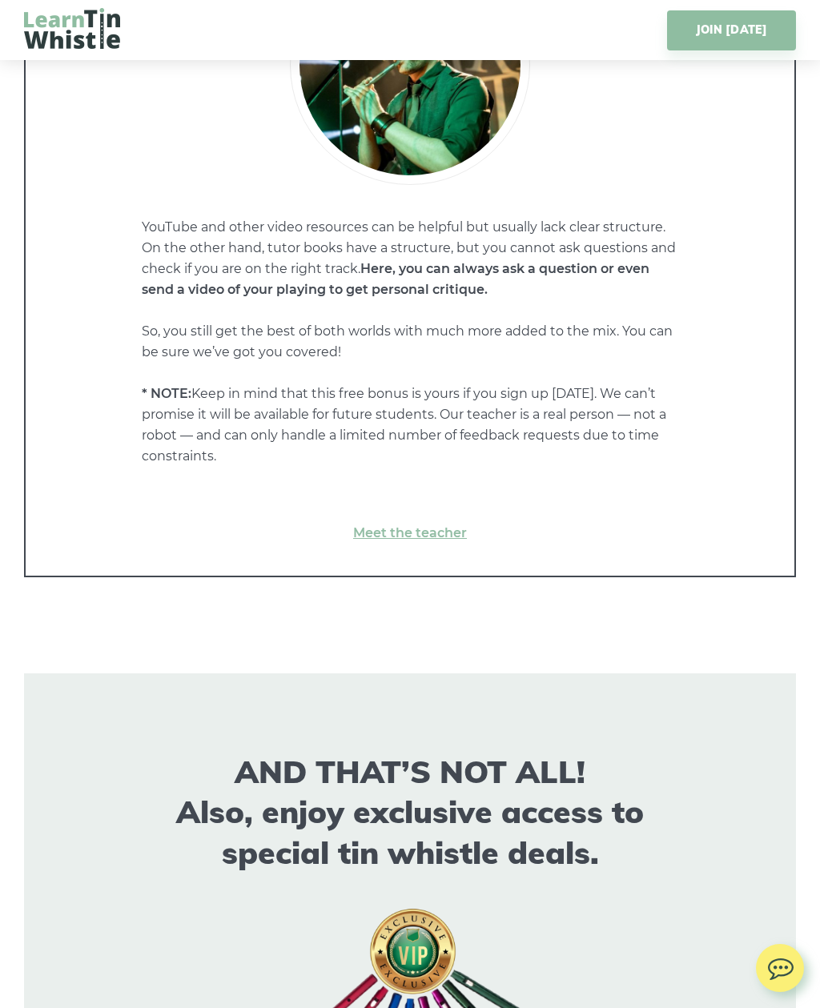
scroll to position [8490, 0]
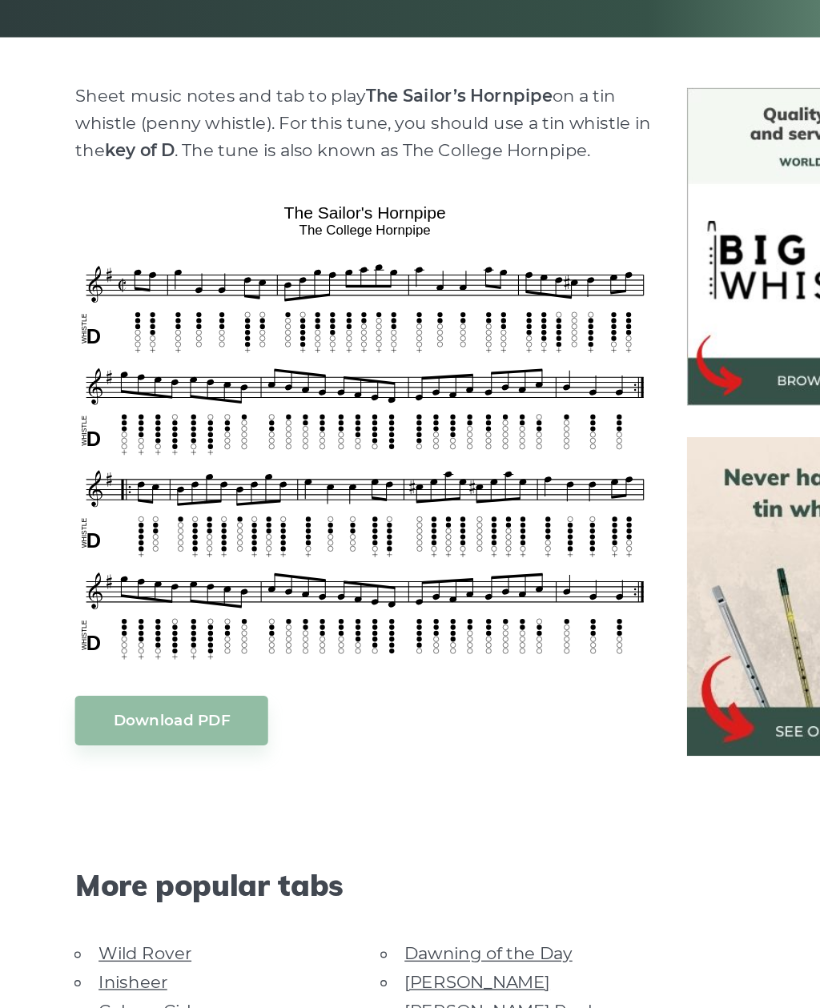
scroll to position [193, 0]
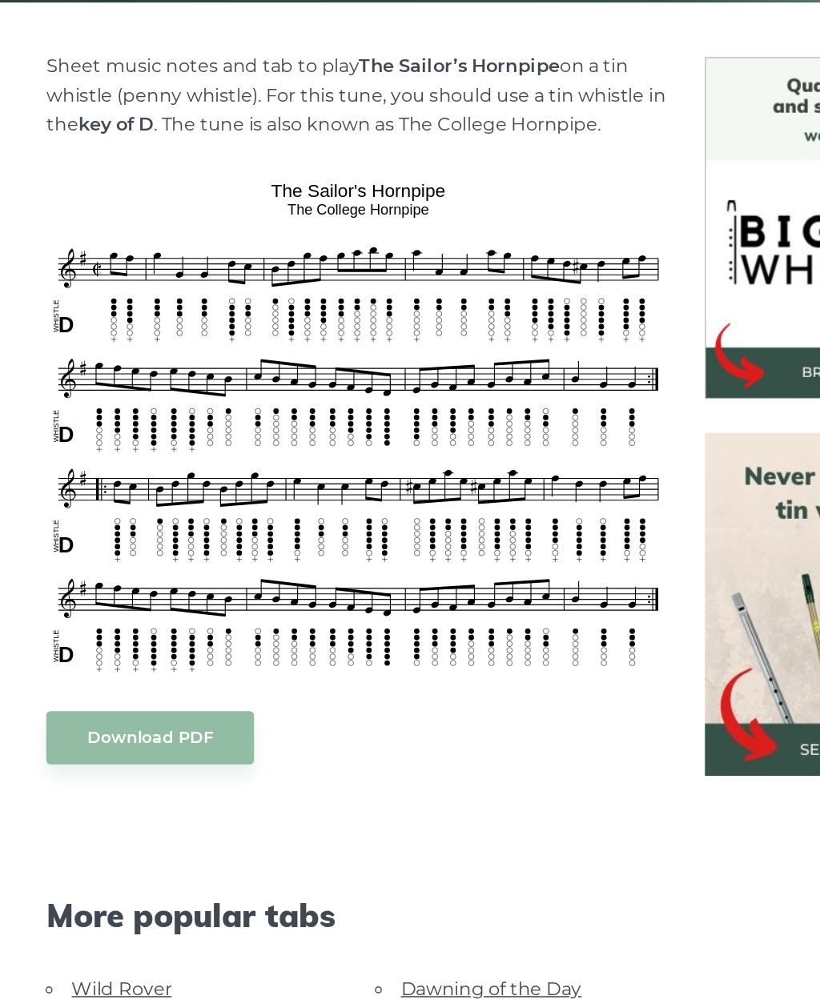
click at [123, 726] on link "Download PDF" at bounding box center [130, 745] width 147 height 38
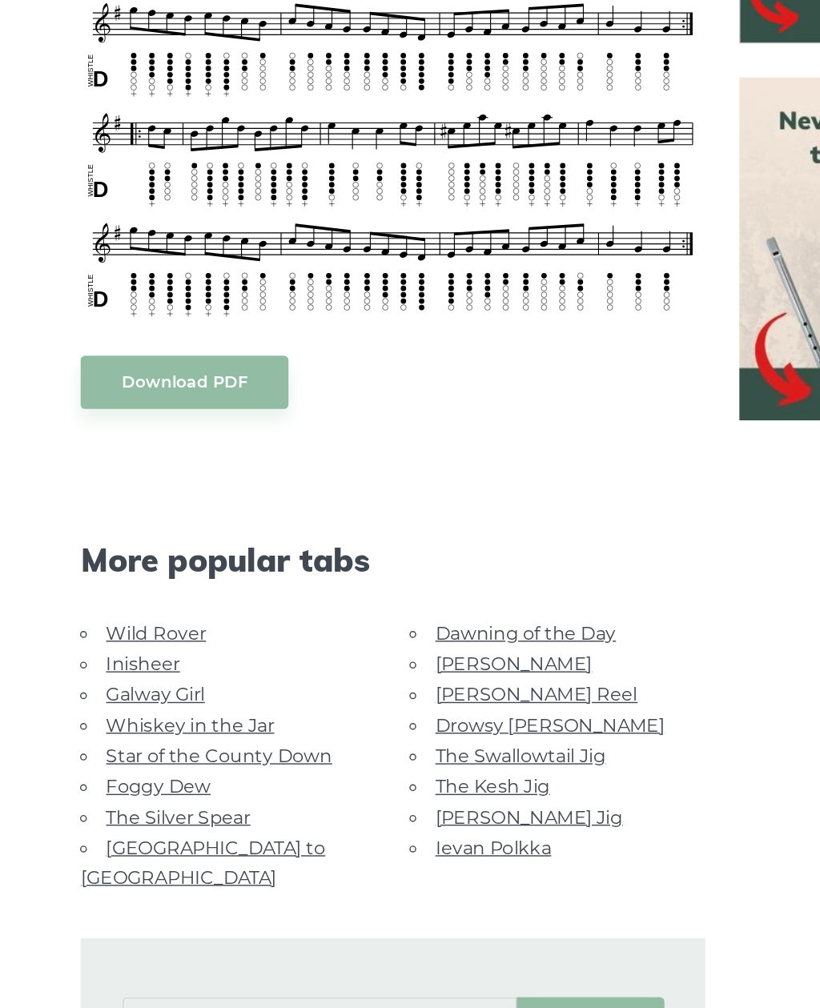
scroll to position [428, 0]
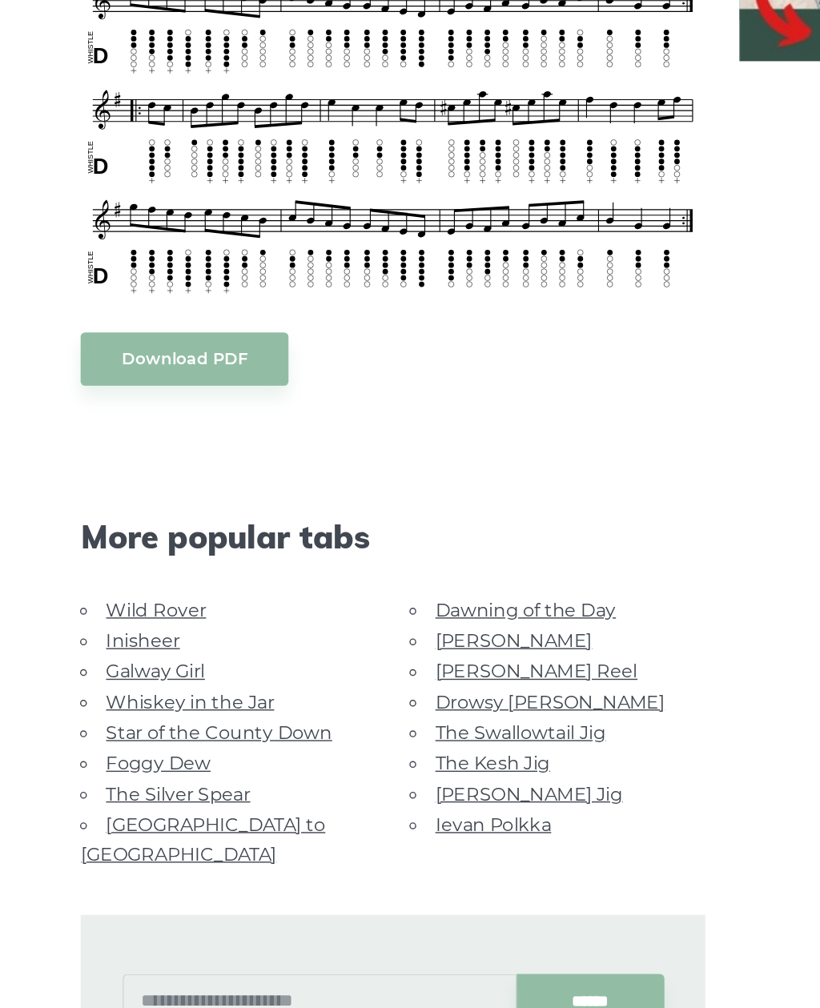
click at [145, 810] on link "The Silver Spear" at bounding box center [125, 817] width 102 height 15
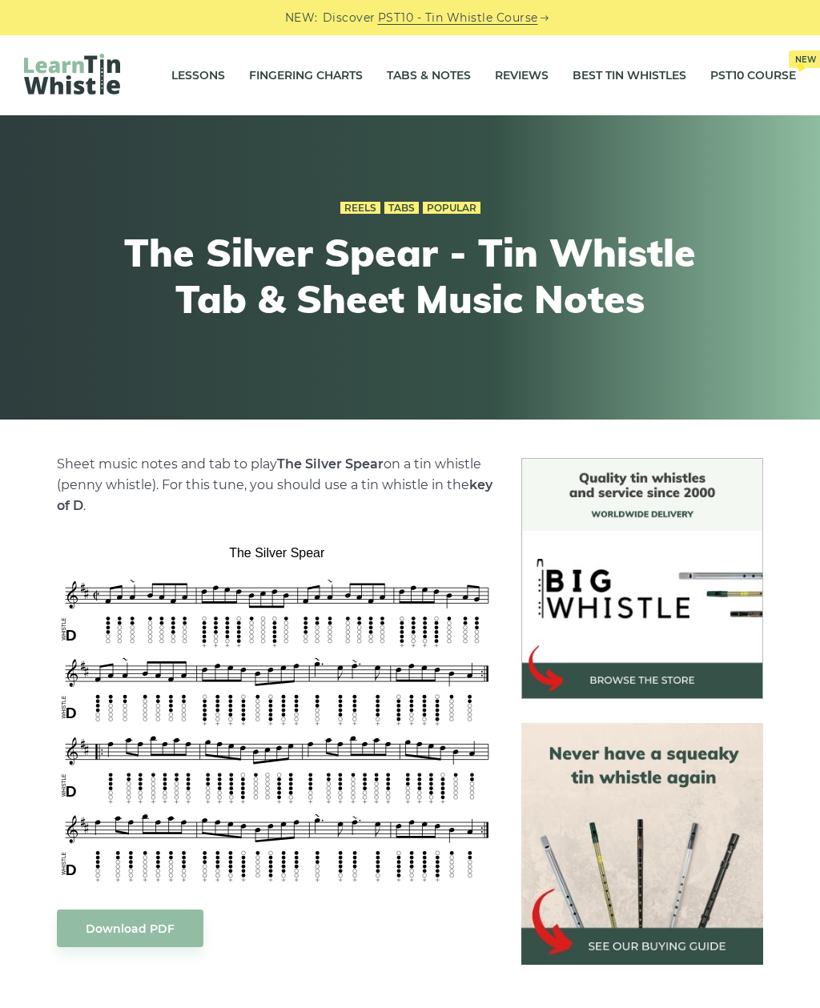
click at [155, 914] on link "Download PDF" at bounding box center [130, 929] width 147 height 38
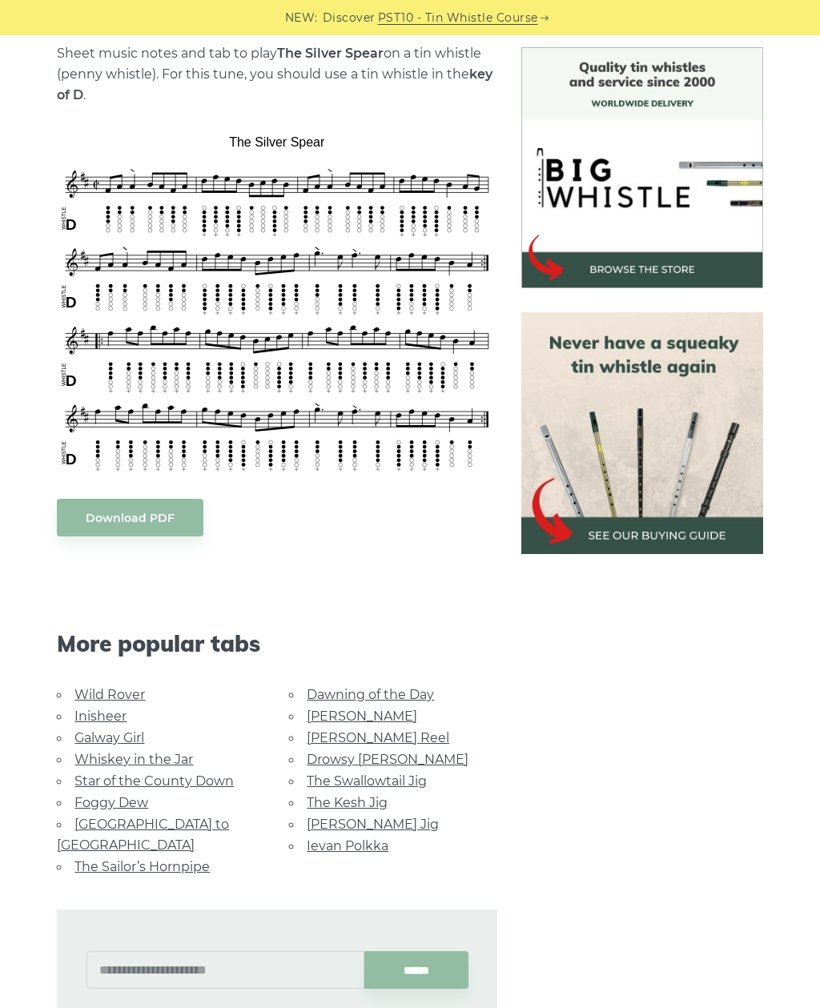
scroll to position [409, 0]
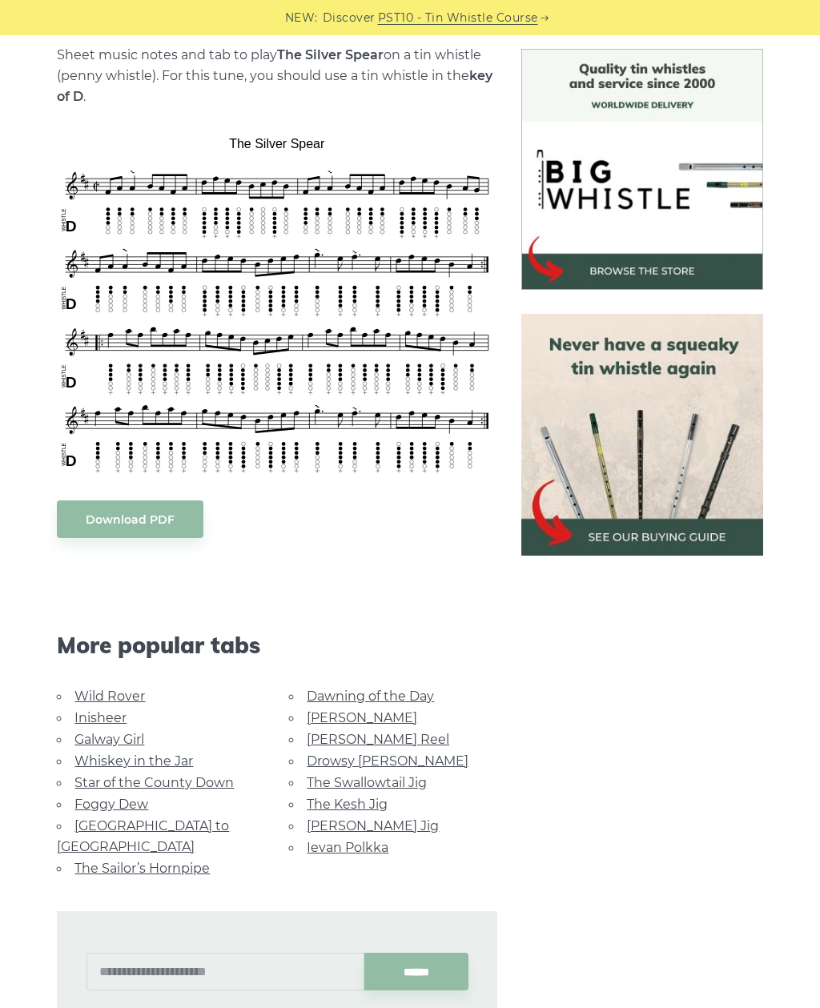
click at [186, 822] on link "Rocky Road to Dublin" at bounding box center [143, 836] width 172 height 36
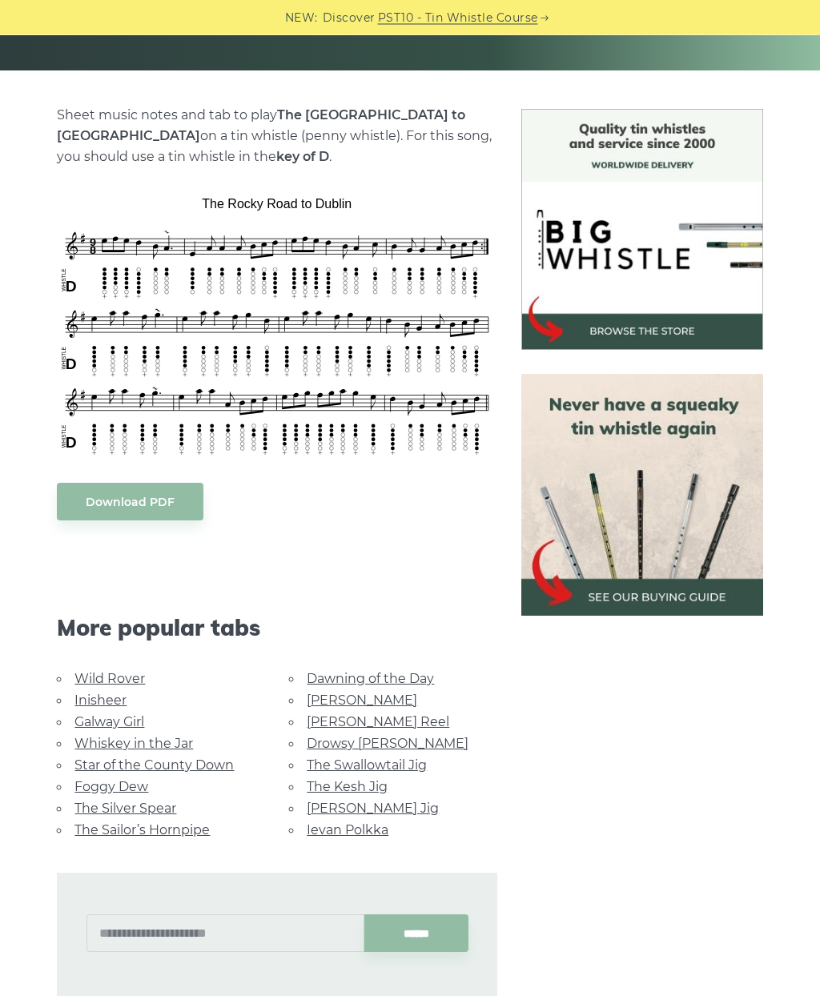
scroll to position [349, 0]
click at [384, 679] on link "Dawning of the Day" at bounding box center [370, 678] width 127 height 15
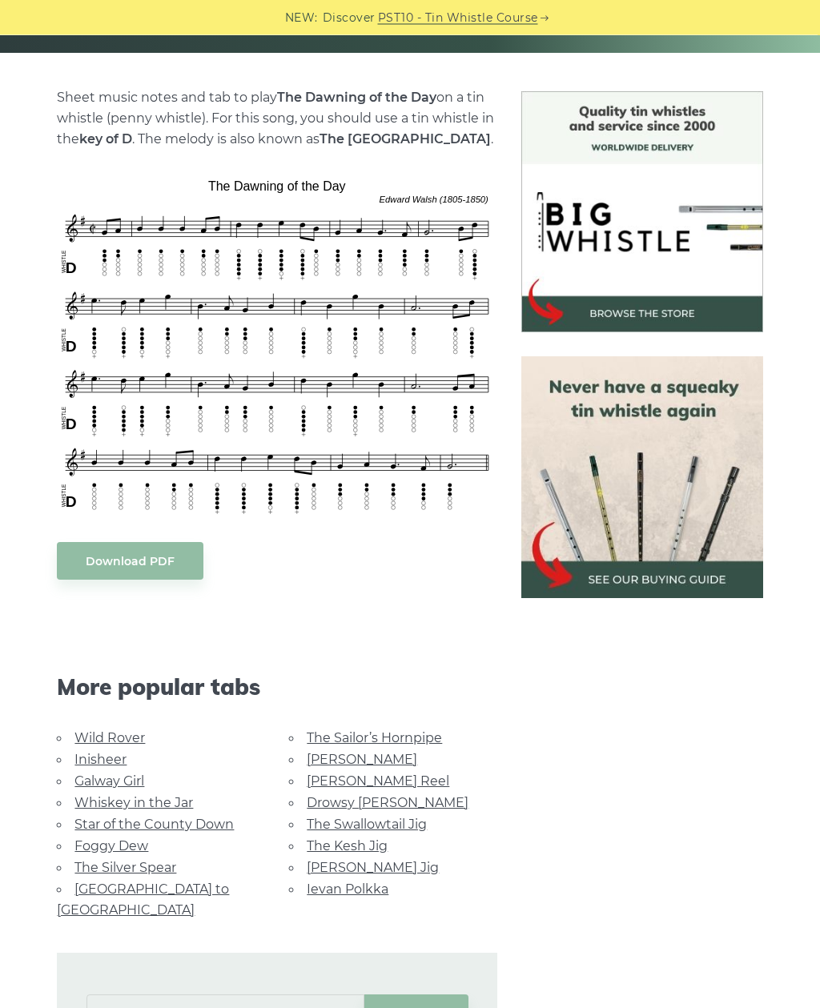
scroll to position [367, 0]
click at [328, 762] on link "[PERSON_NAME]" at bounding box center [362, 759] width 111 height 15
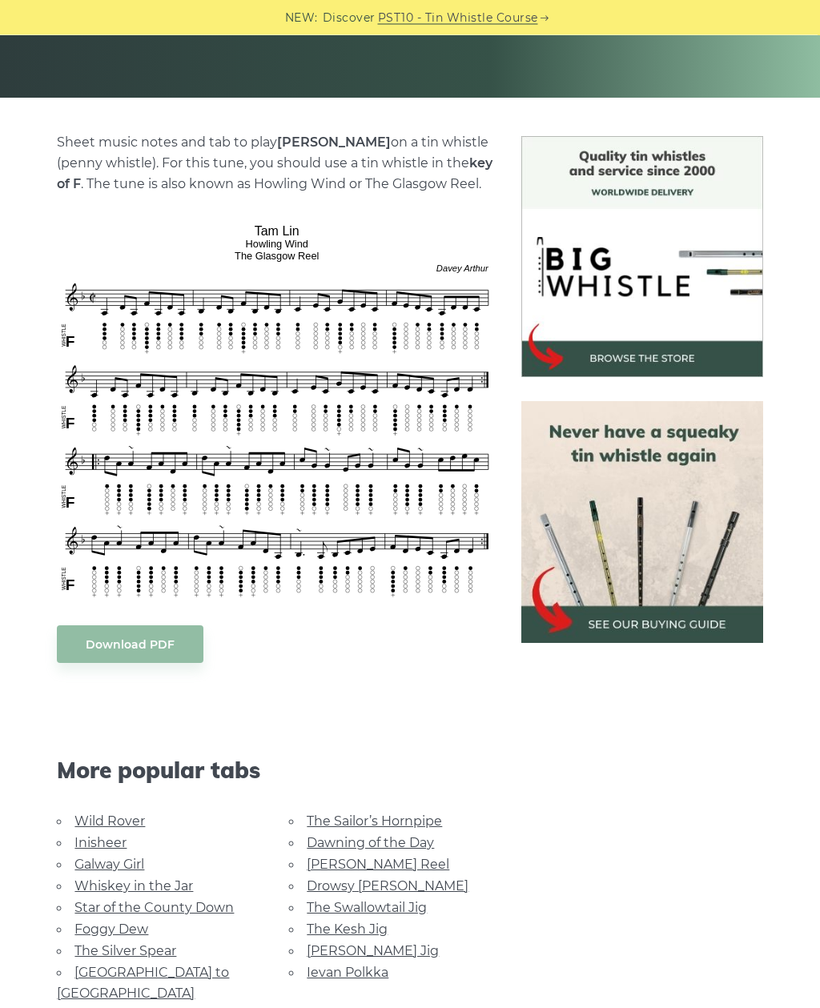
scroll to position [332, 0]
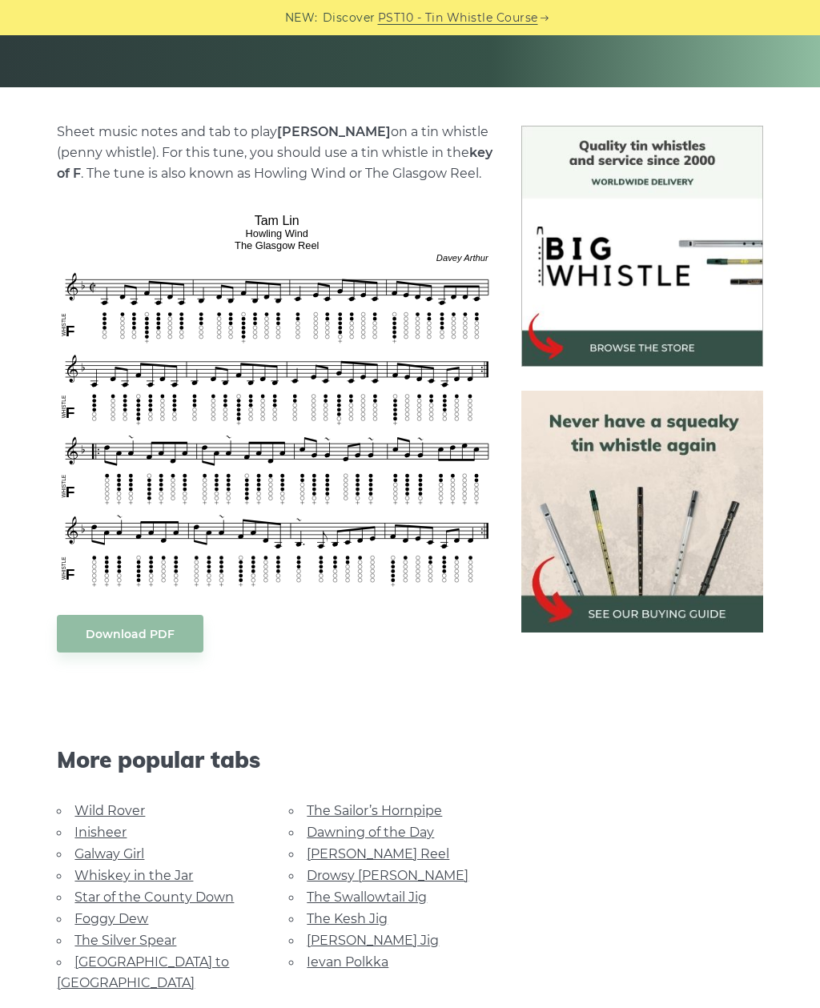
click at [369, 825] on link "Dawning of the Day" at bounding box center [370, 832] width 127 height 15
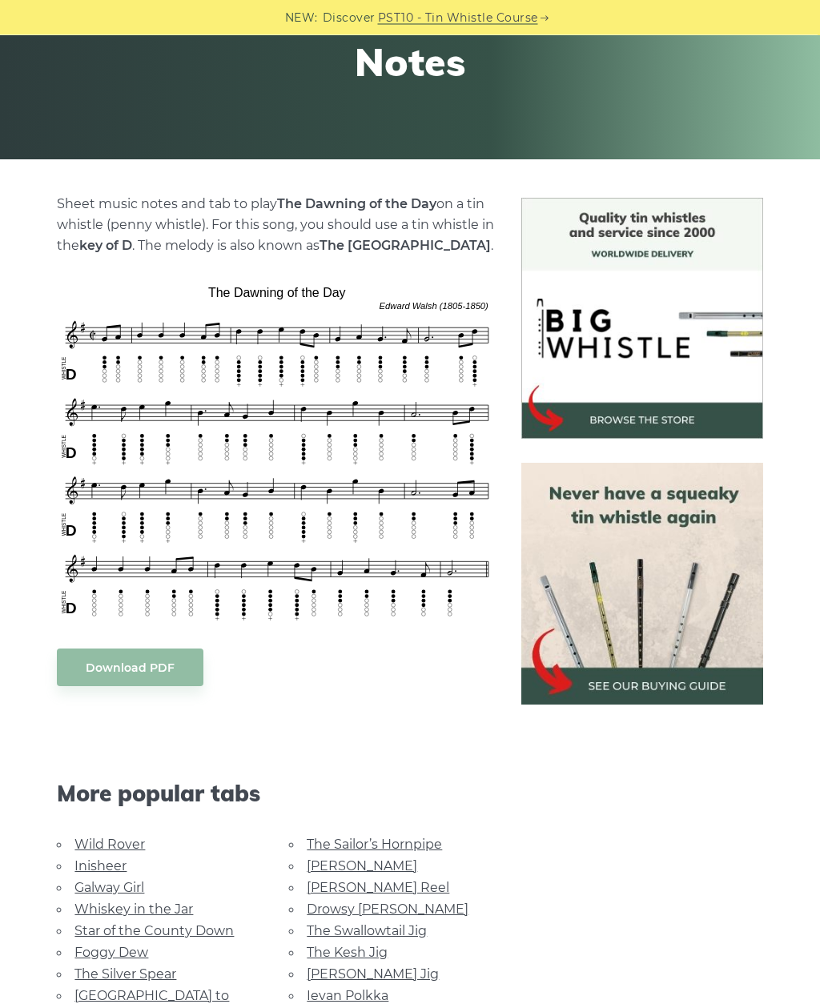
scroll to position [262, 0]
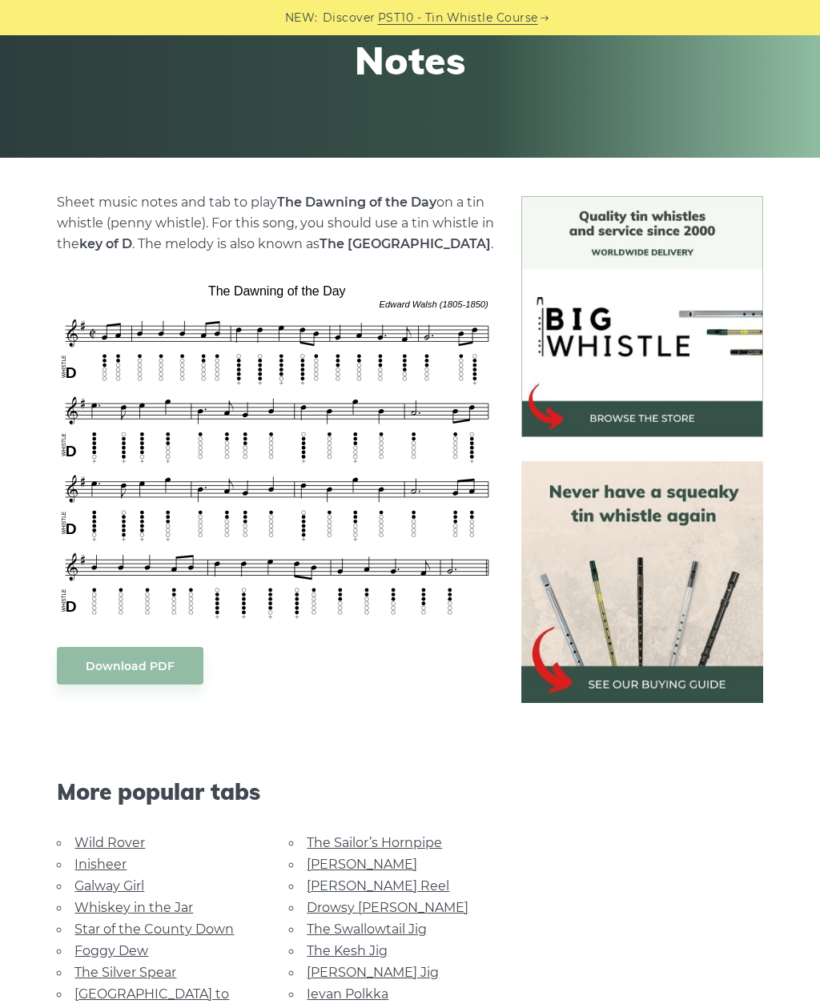
click at [357, 884] on link "[PERSON_NAME] Reel" at bounding box center [378, 886] width 143 height 15
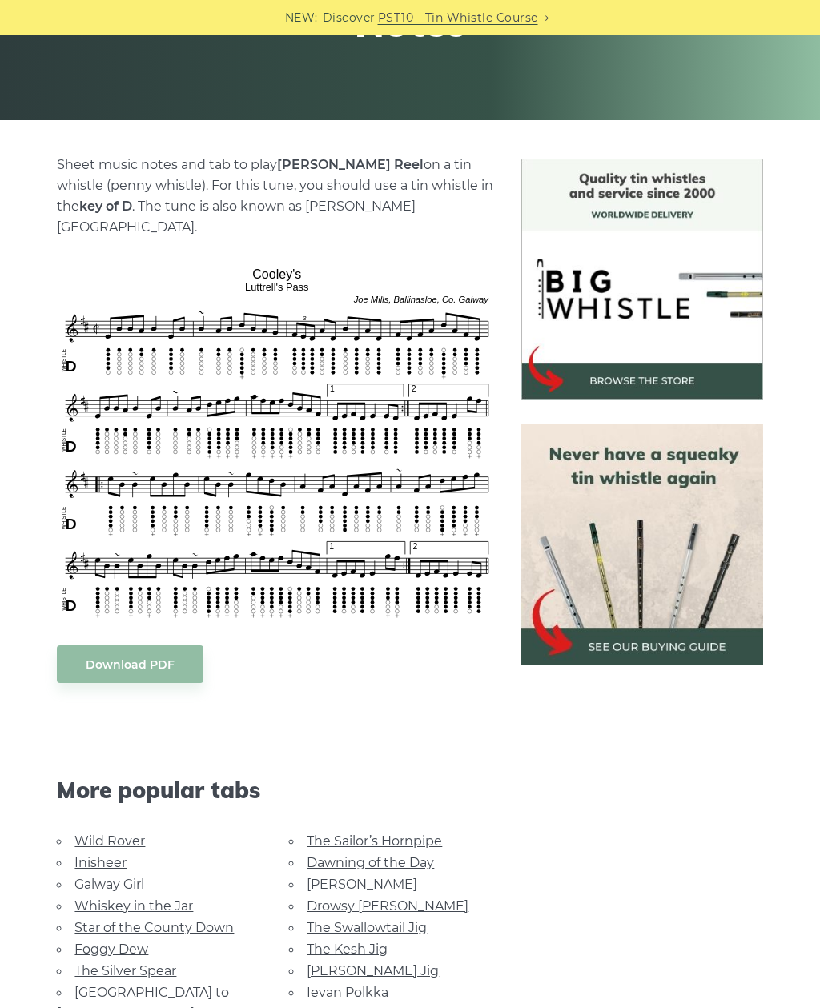
scroll to position [401, 0]
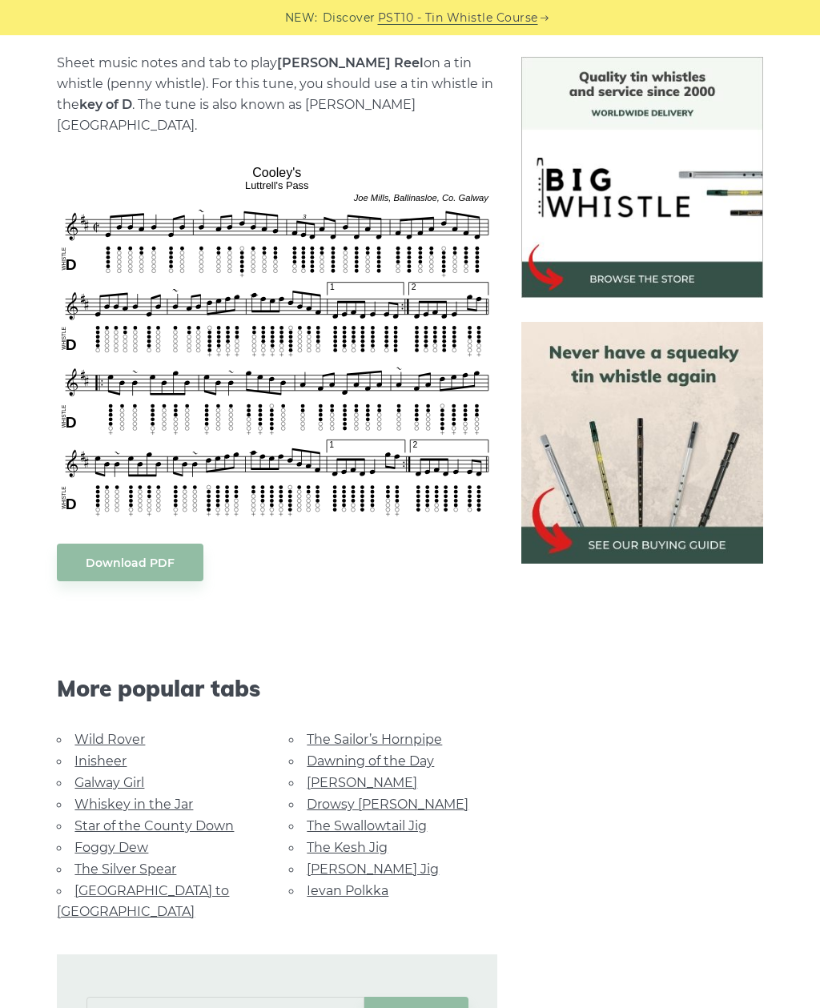
click at [365, 797] on link "Drowsy [PERSON_NAME]" at bounding box center [388, 804] width 162 height 15
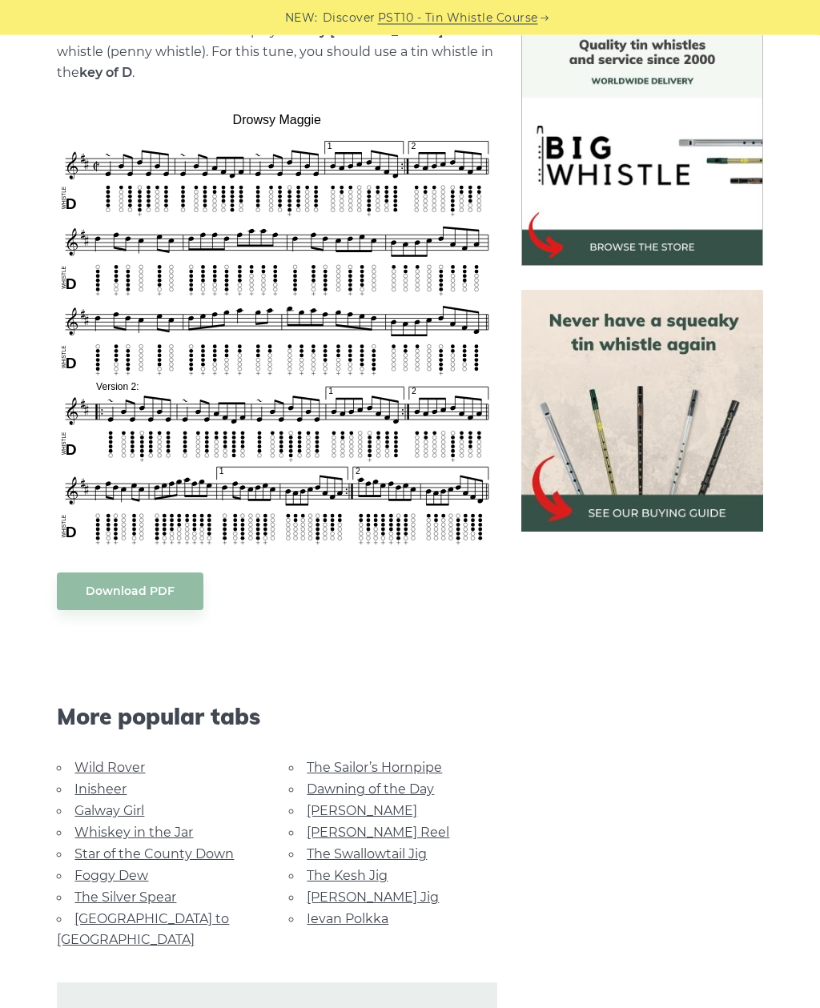
scroll to position [433, 0]
click at [163, 606] on link "Download PDF" at bounding box center [130, 592] width 147 height 38
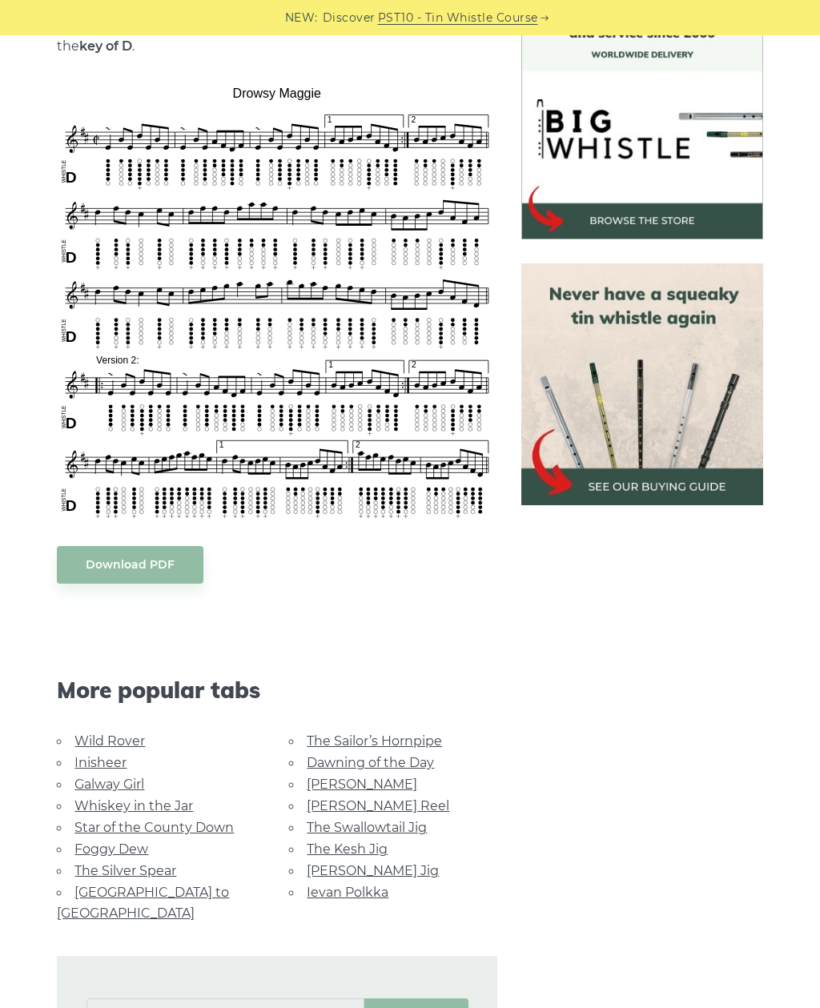
click at [363, 806] on link "[PERSON_NAME] Reel" at bounding box center [378, 805] width 143 height 15
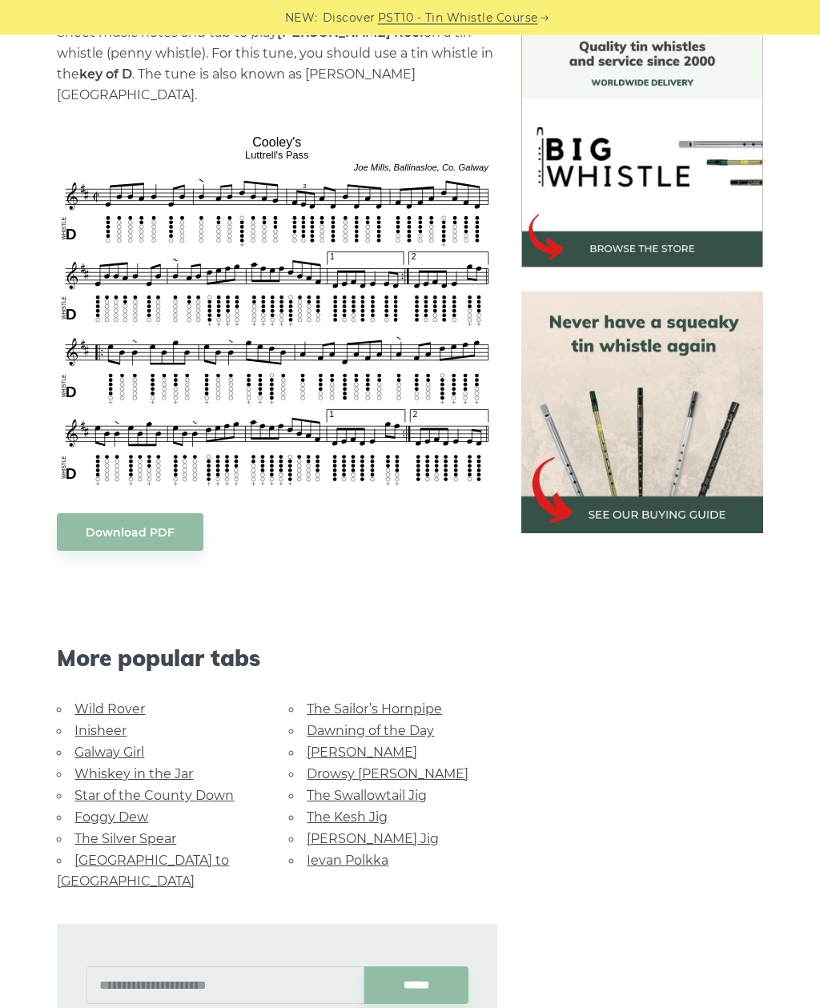
scroll to position [432, 0]
click at [422, 788] on link "The Swallowtail Jig" at bounding box center [367, 795] width 120 height 15
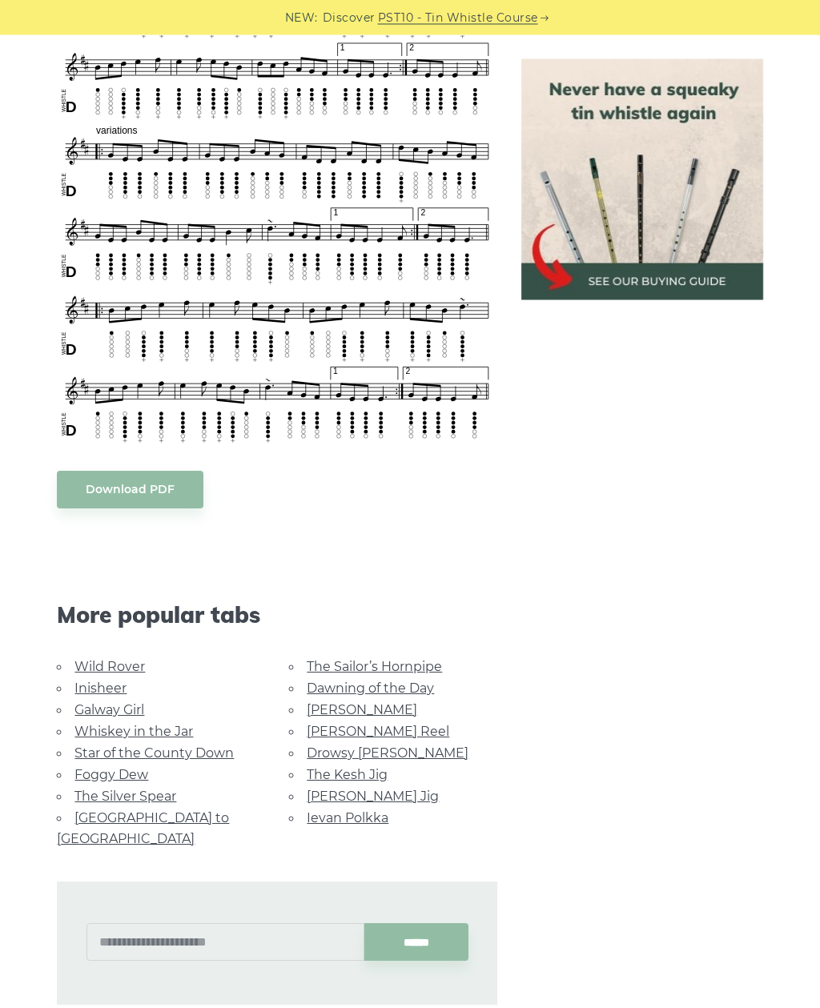
scroll to position [787, 0]
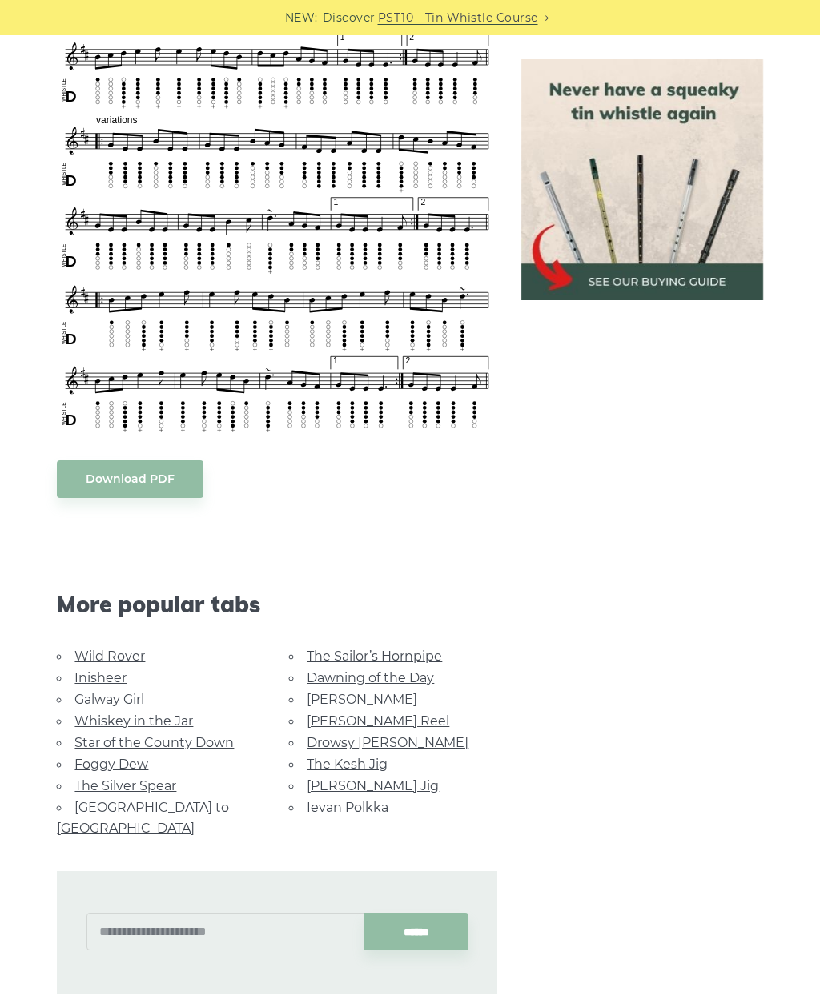
click at [375, 765] on link "The Kesh Jig" at bounding box center [347, 764] width 81 height 15
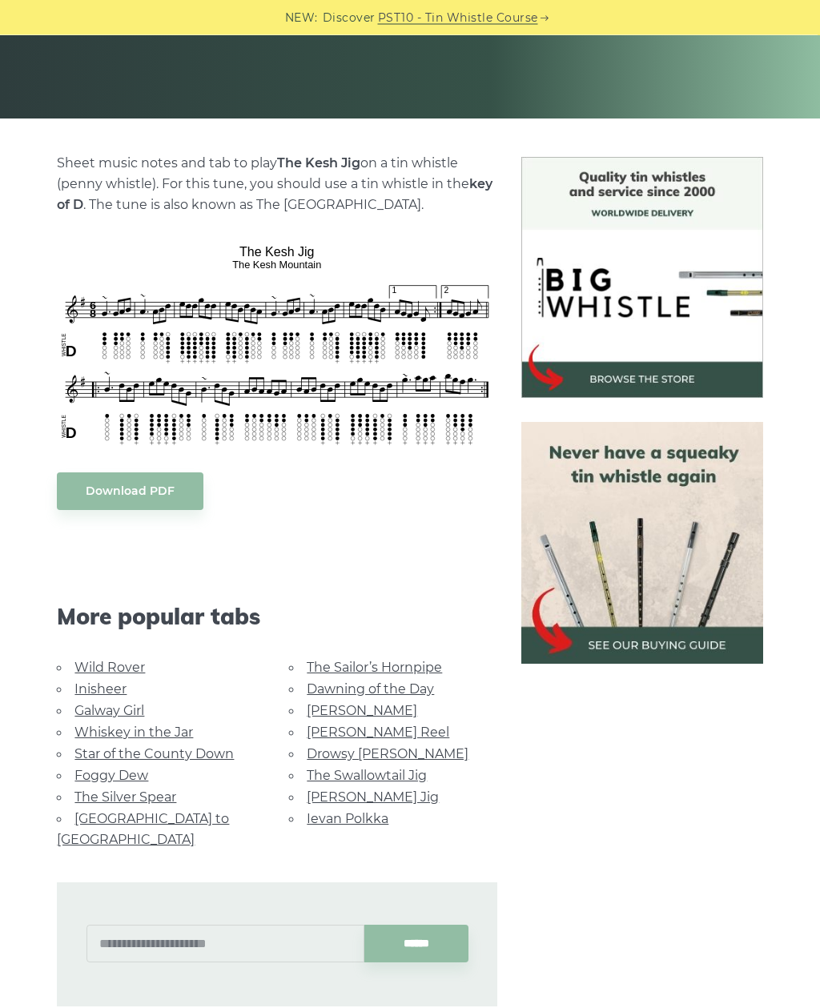
scroll to position [301, 0]
click at [378, 795] on link "[PERSON_NAME] Jig" at bounding box center [373, 797] width 132 height 15
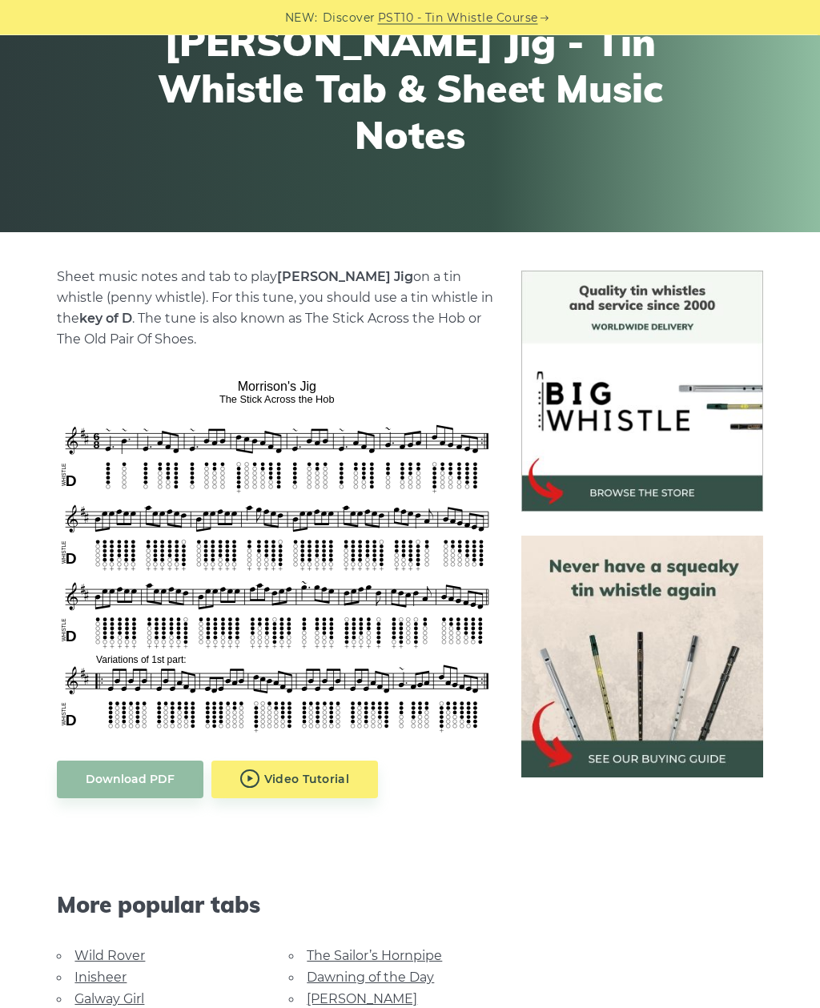
scroll to position [187, 0]
click at [168, 779] on link "Download PDF" at bounding box center [130, 780] width 147 height 38
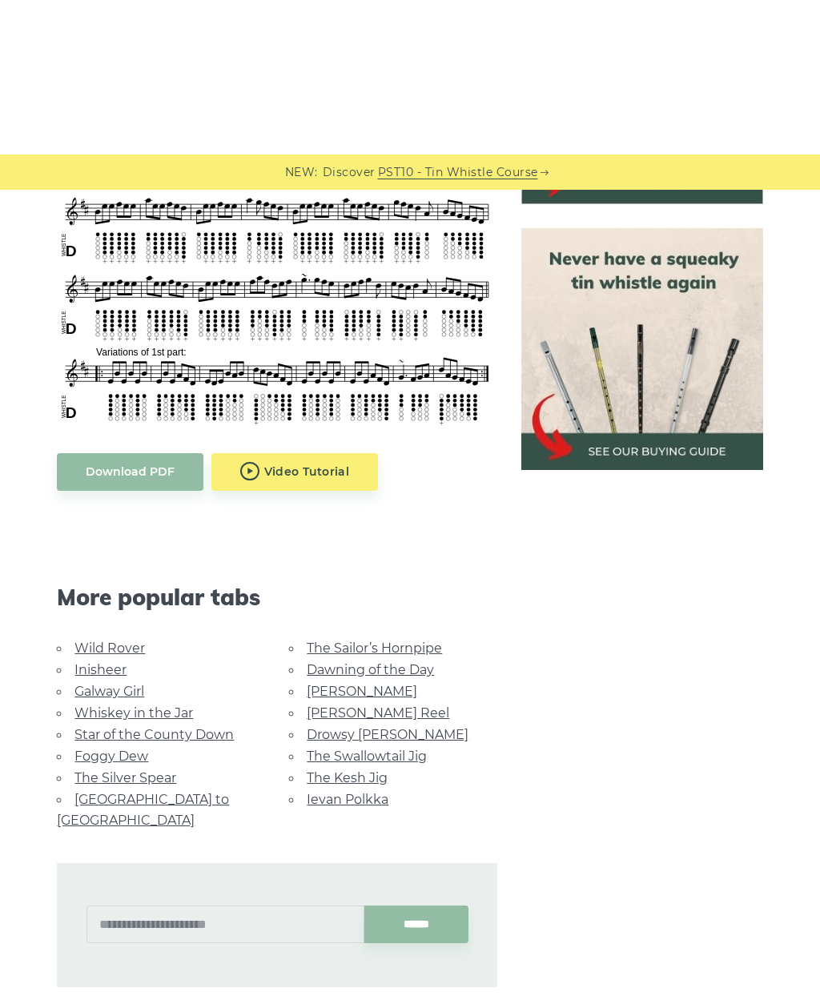
scroll to position [0, 0]
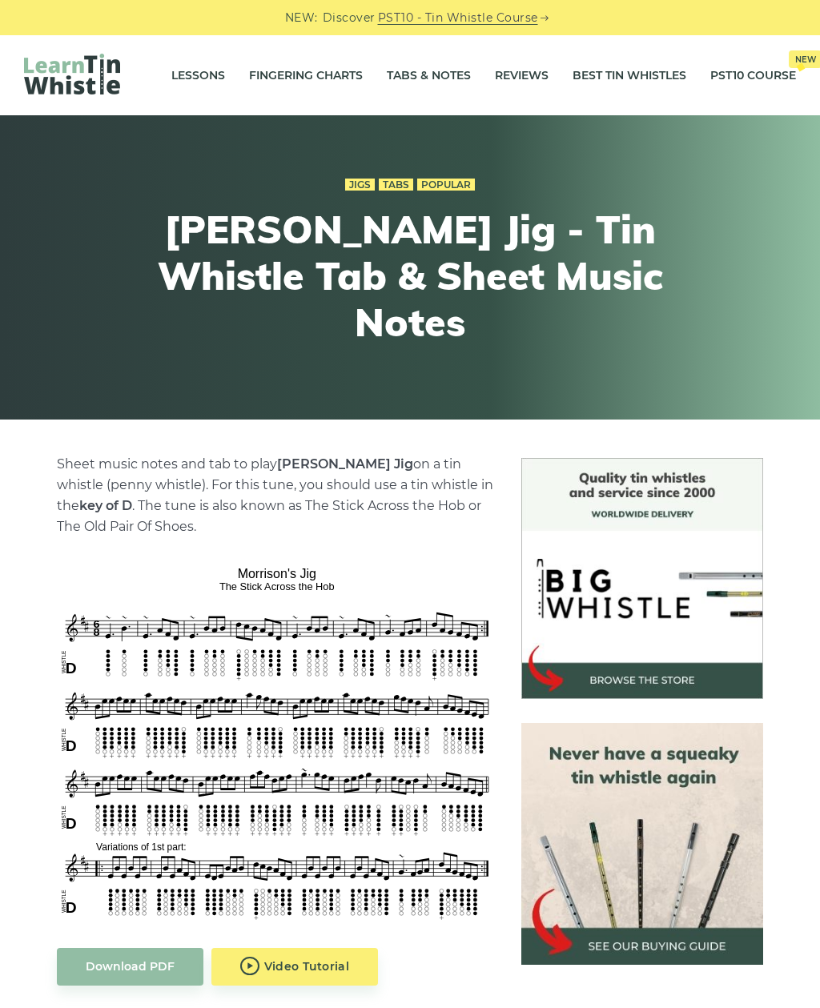
click at [444, 75] on link "Tabs & Notes" at bounding box center [429, 75] width 84 height 40
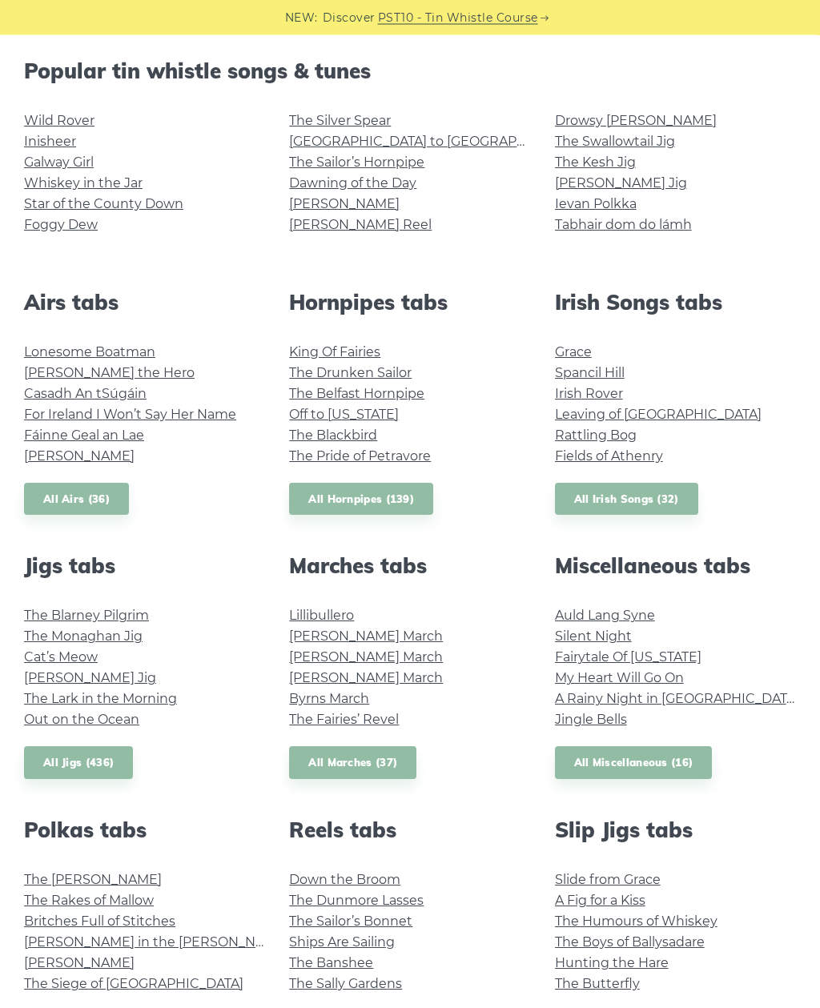
scroll to position [400, 0]
click at [116, 756] on link "All Jigs (436)" at bounding box center [78, 762] width 109 height 33
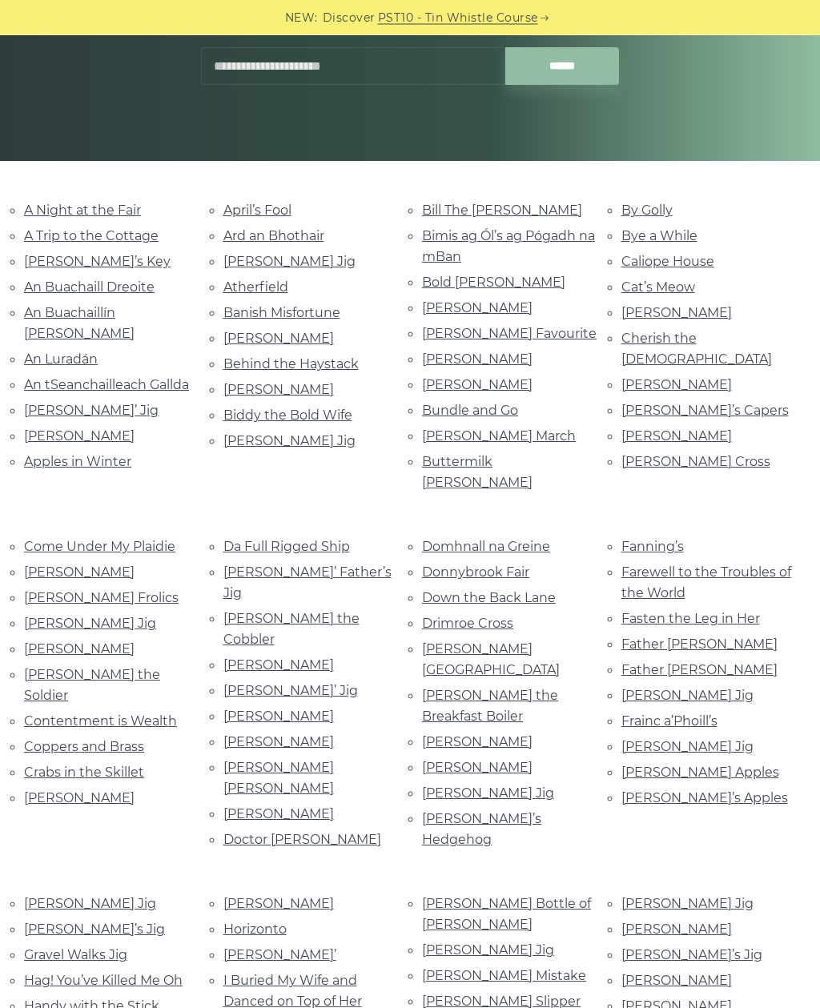
scroll to position [259, 0]
click at [311, 538] on link "Da Full Rigged Ship" at bounding box center [286, 545] width 127 height 15
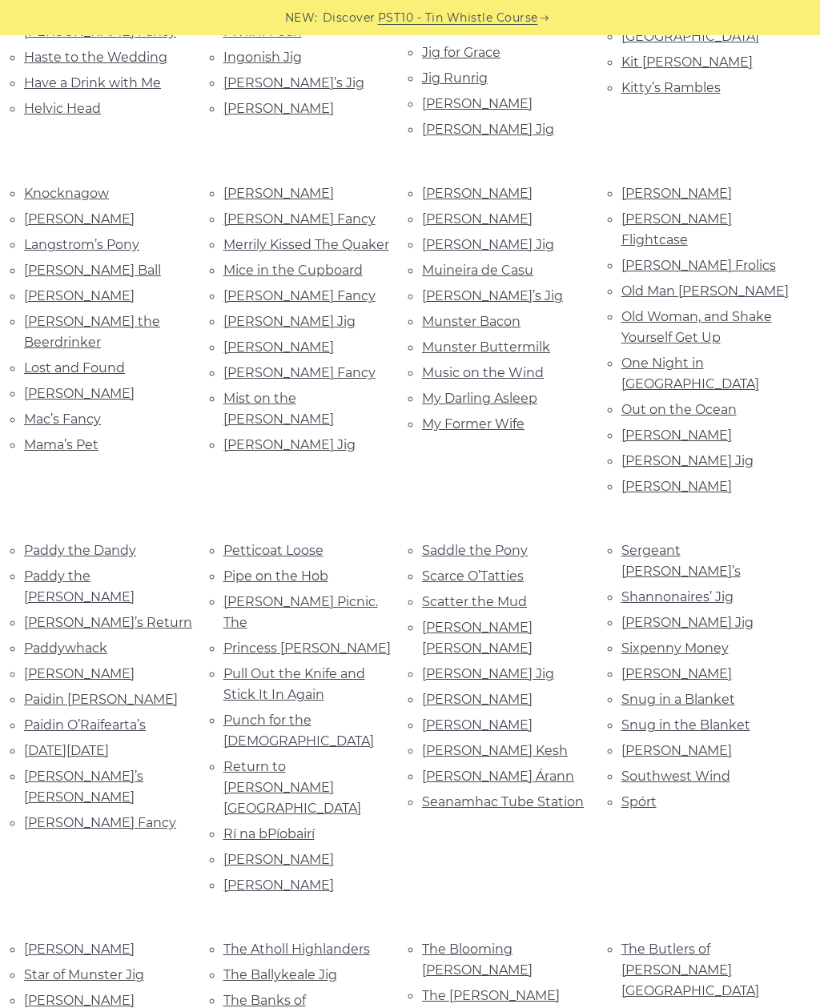
scroll to position [1304, 0]
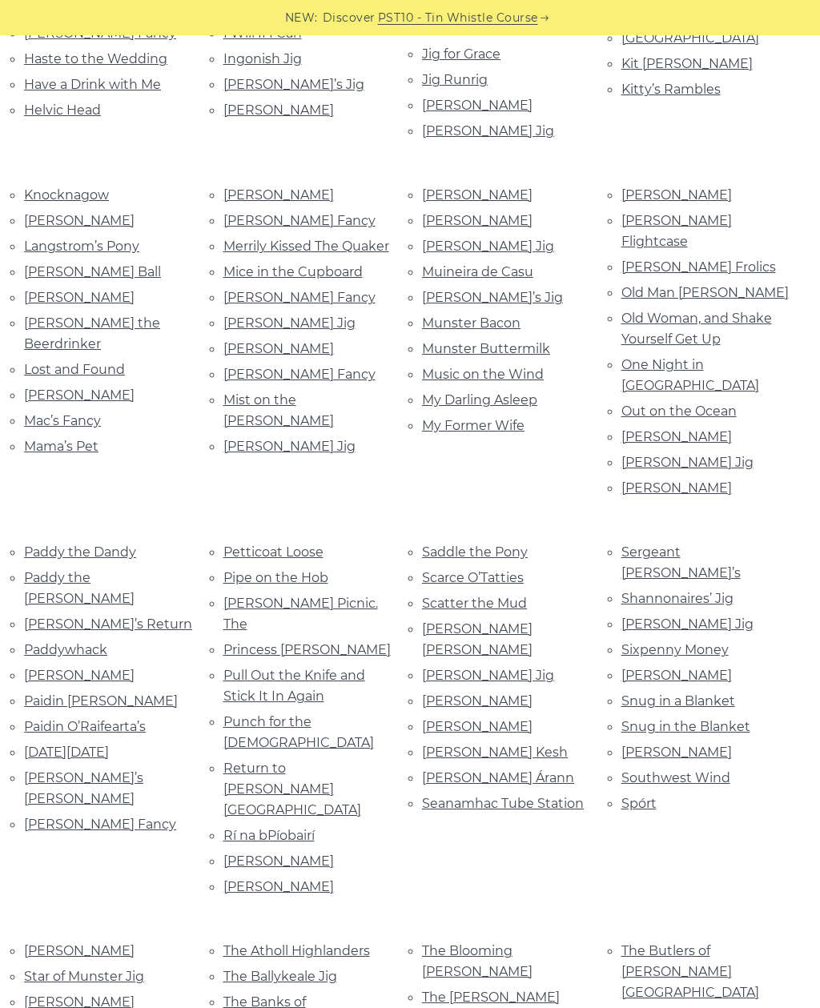
click at [94, 617] on link "[PERSON_NAME]’s Return" at bounding box center [108, 624] width 168 height 15
